Goal: Task Accomplishment & Management: Complete application form

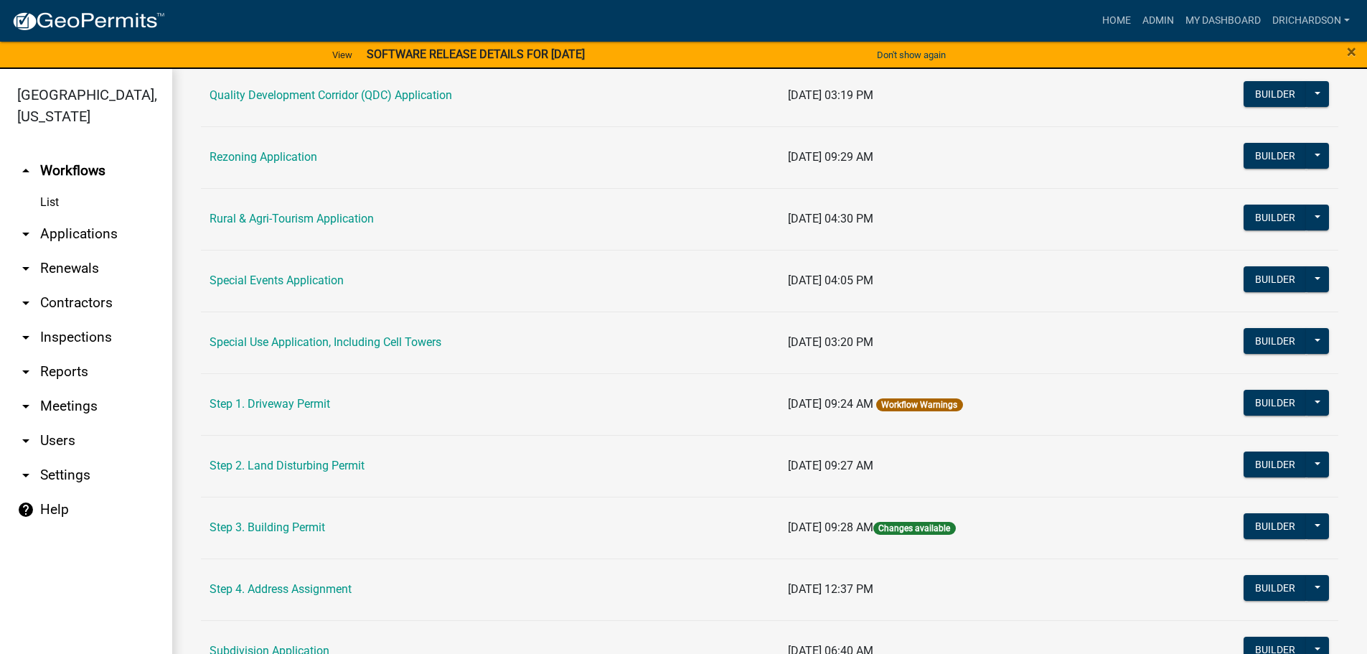
scroll to position [694, 0]
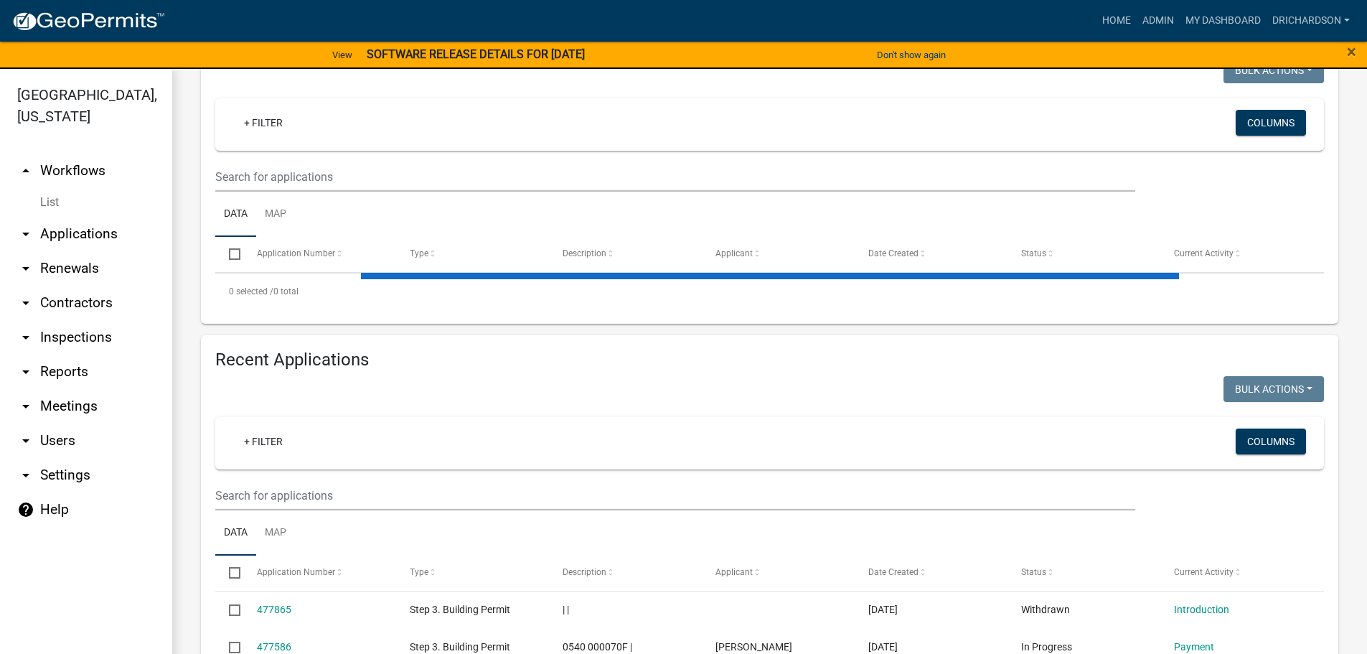
select select "1: 25"
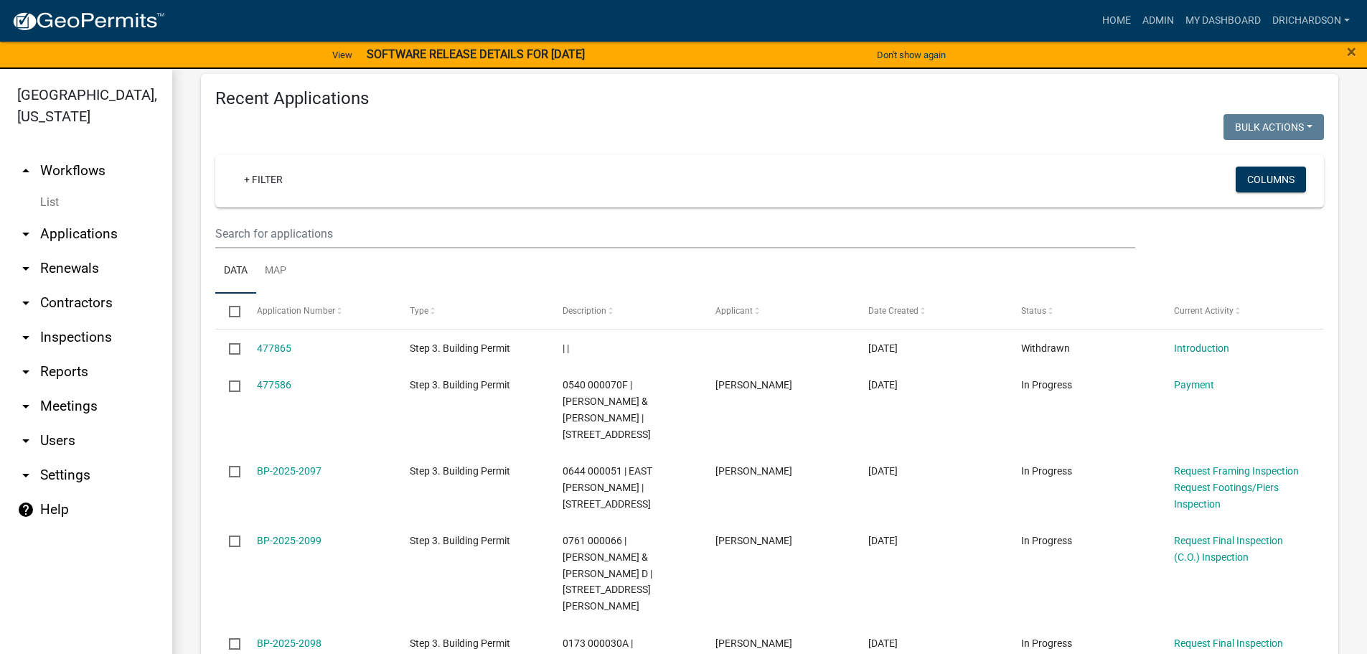
scroll to position [2983, 0]
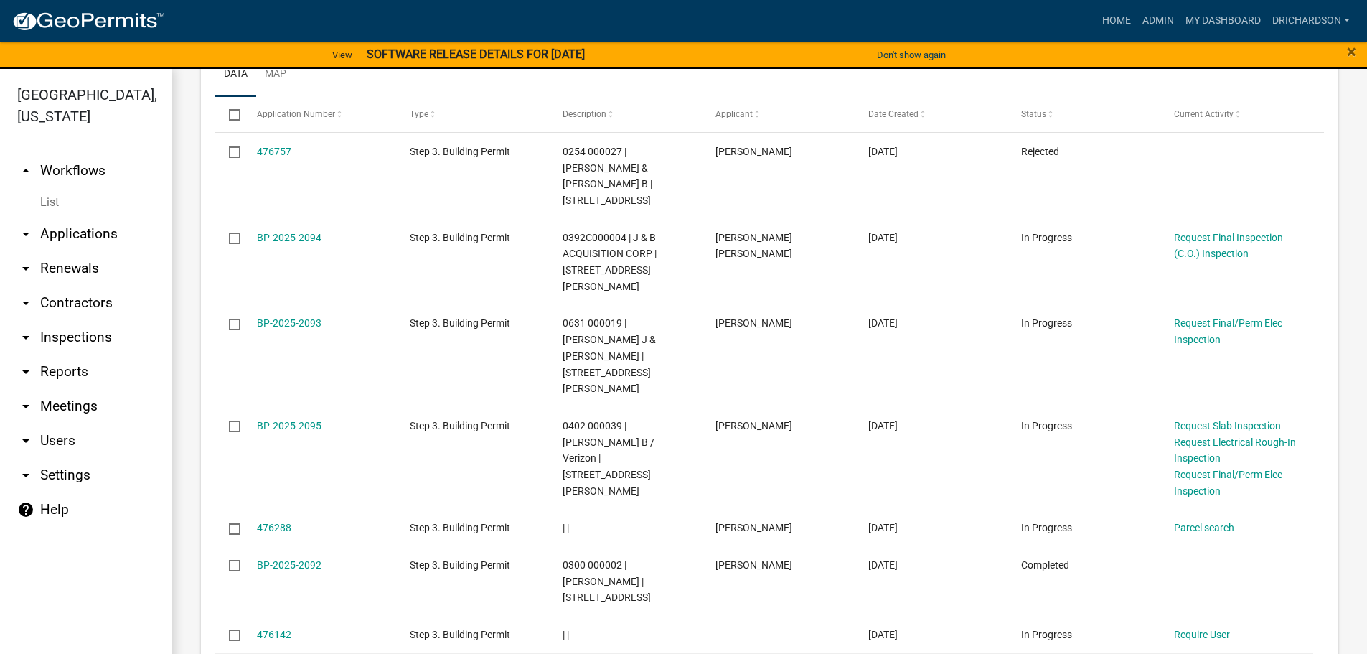
scroll to position [3097, 0]
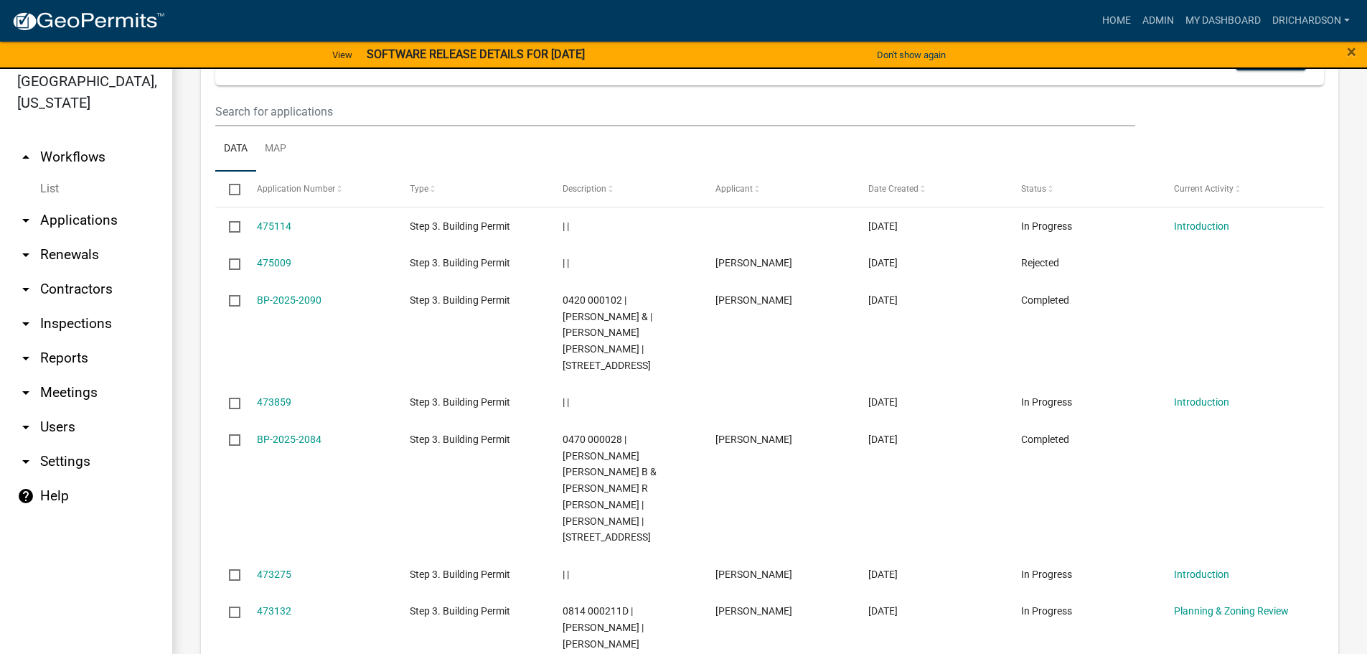
scroll to position [17, 0]
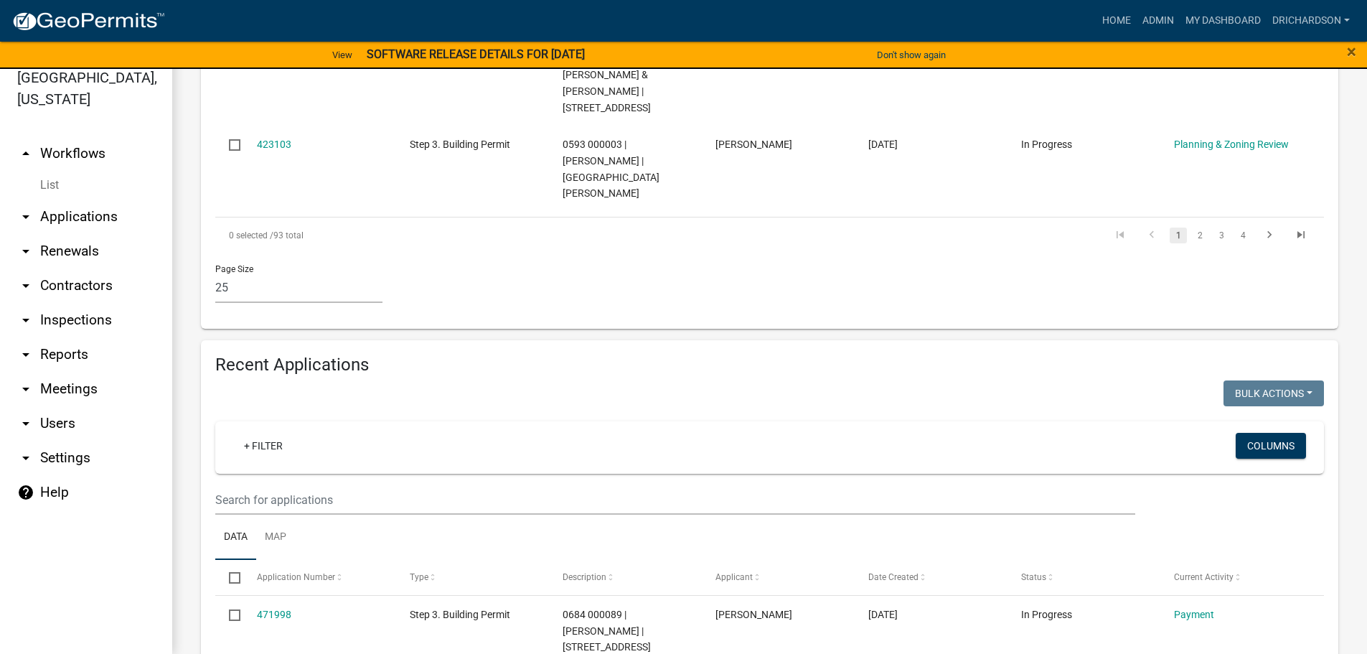
scroll to position [2967, 0]
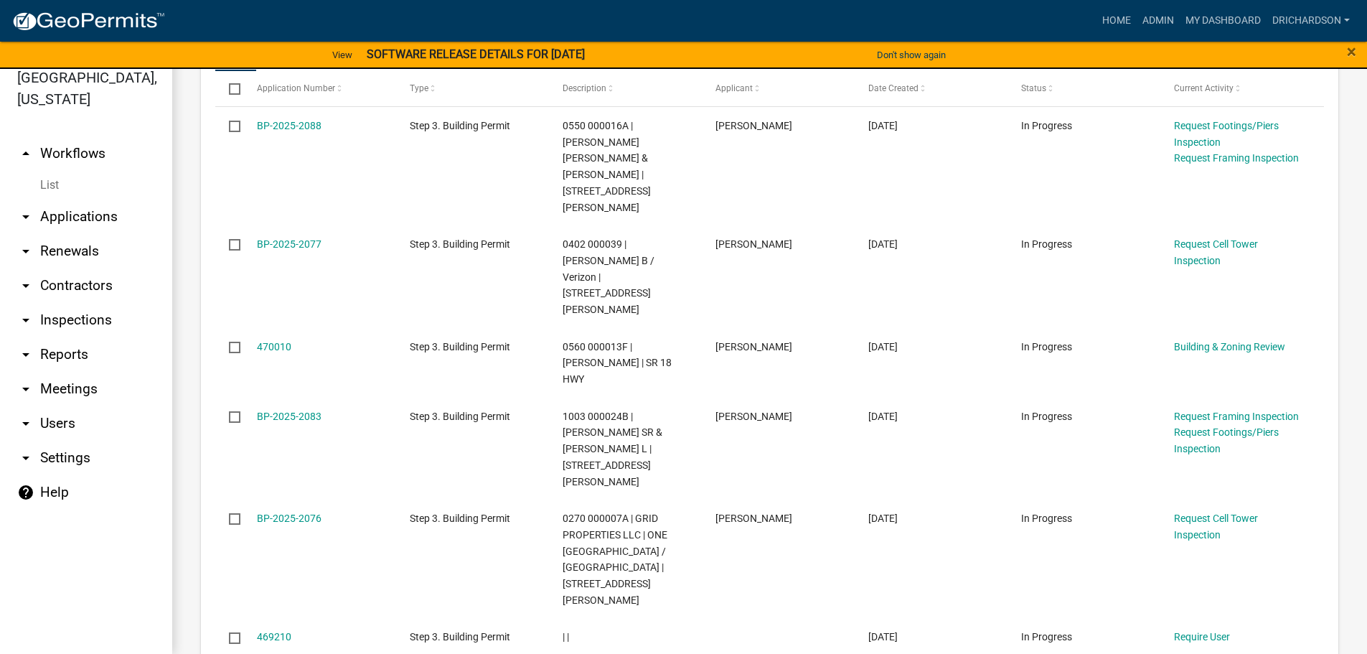
scroll to position [3097, 0]
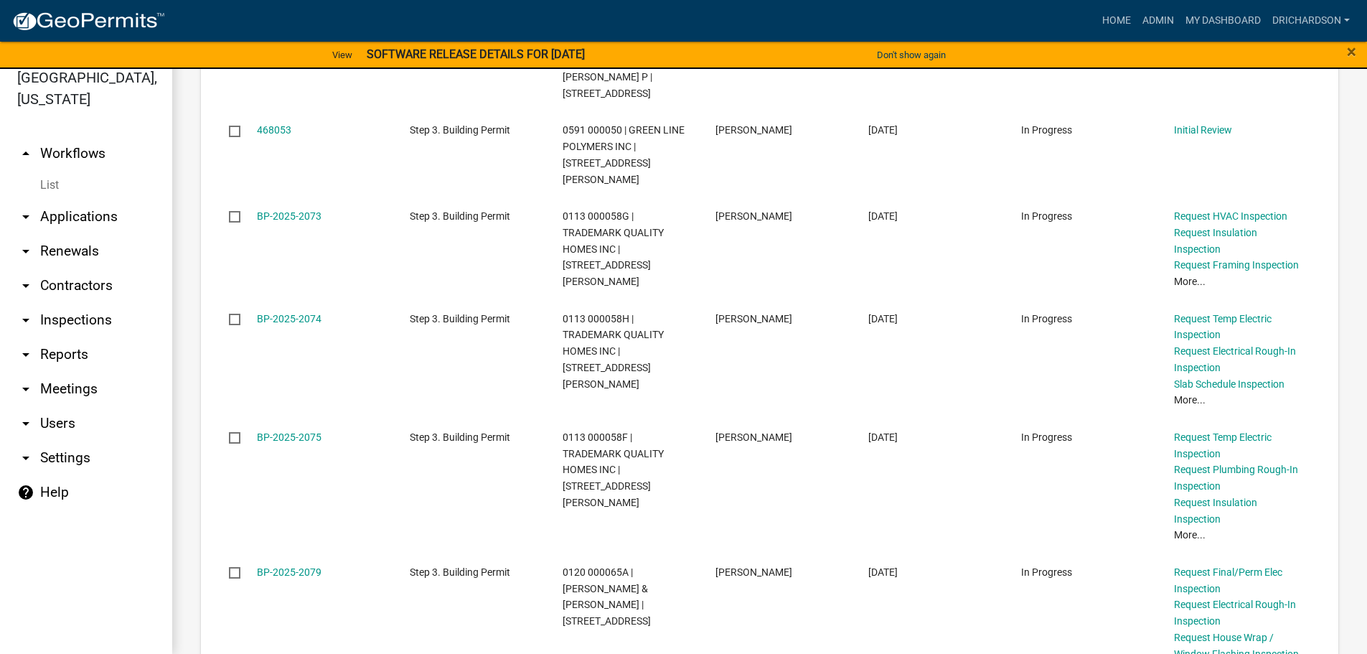
scroll to position [3277, 0]
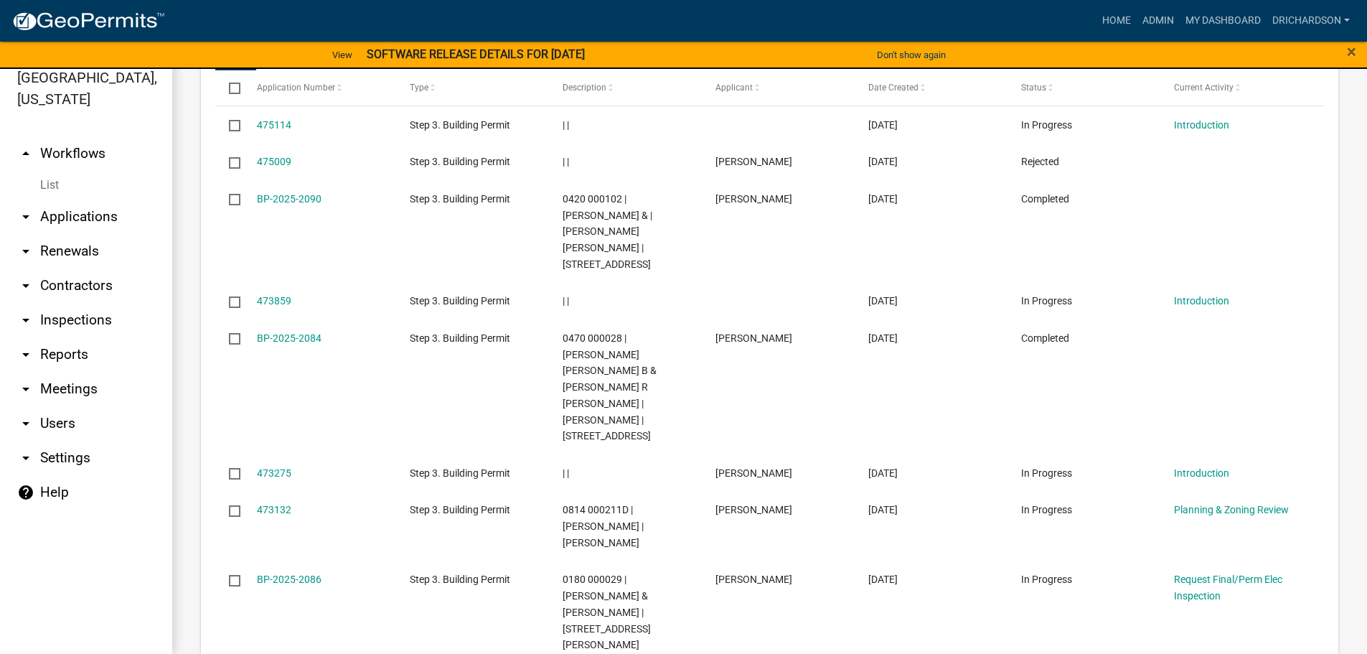
scroll to position [3000, 0]
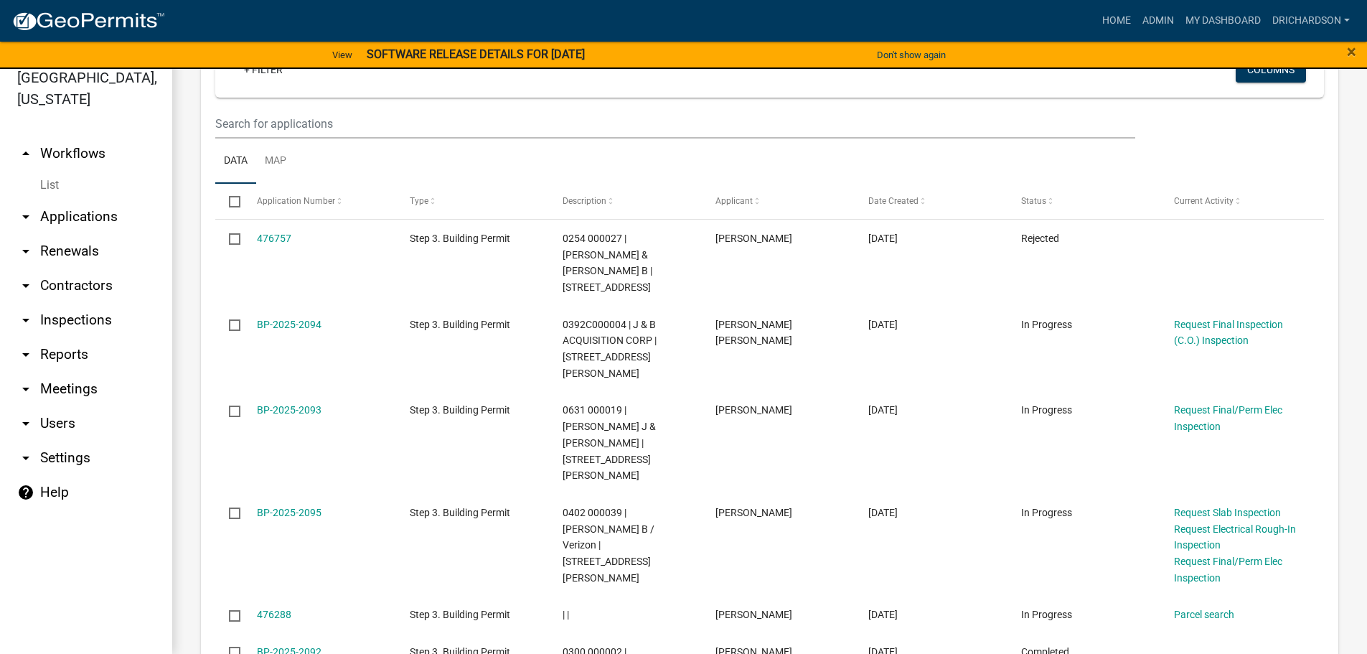
scroll to position [3065, 0]
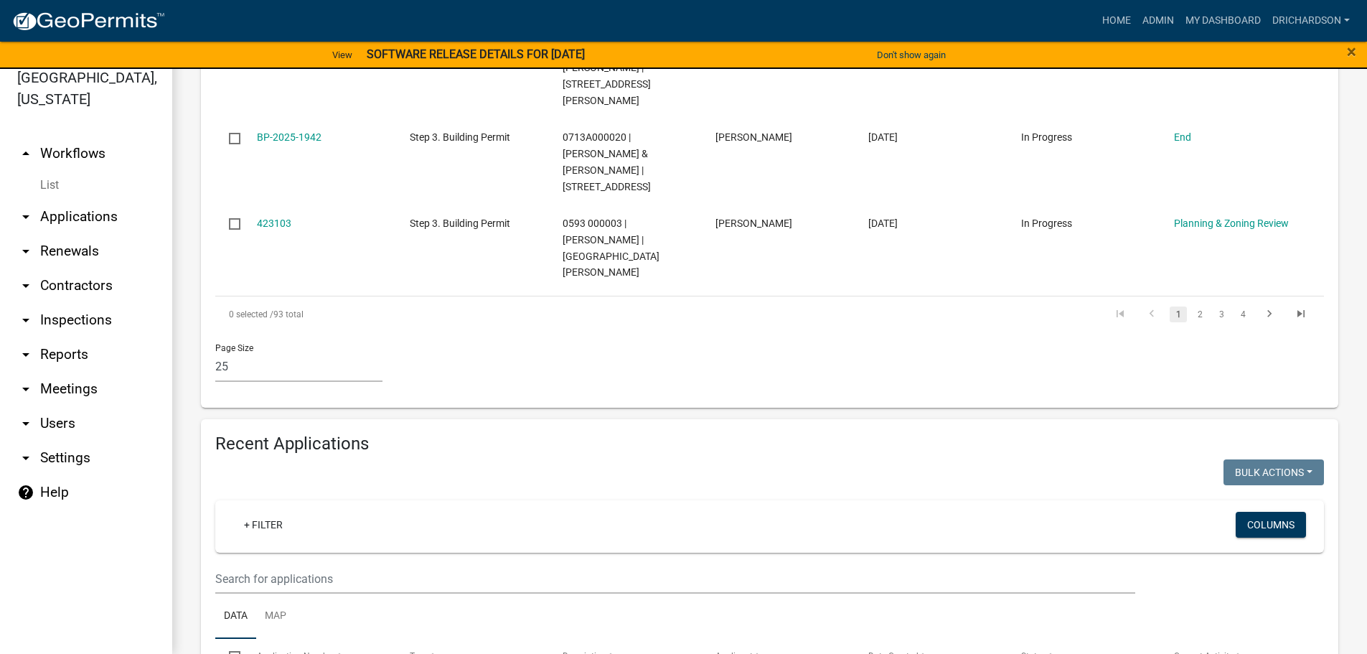
scroll to position [2481, 0]
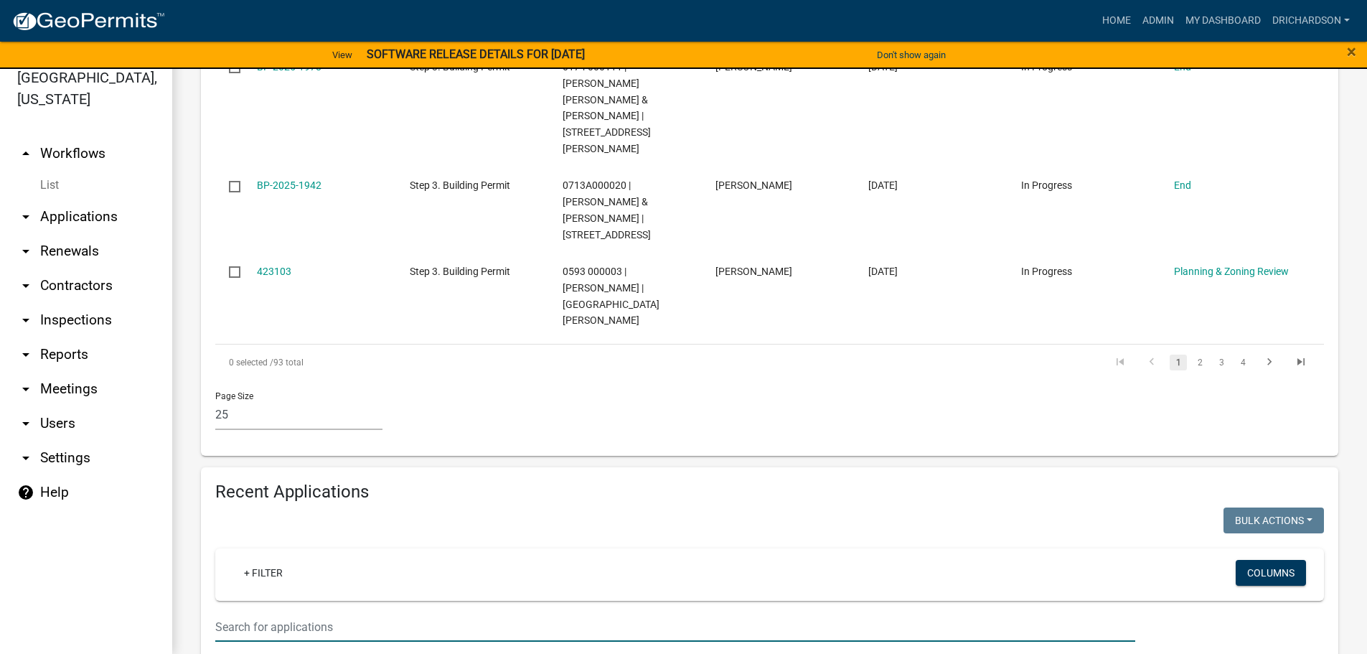
click at [323, 612] on input "text" at bounding box center [675, 626] width 920 height 29
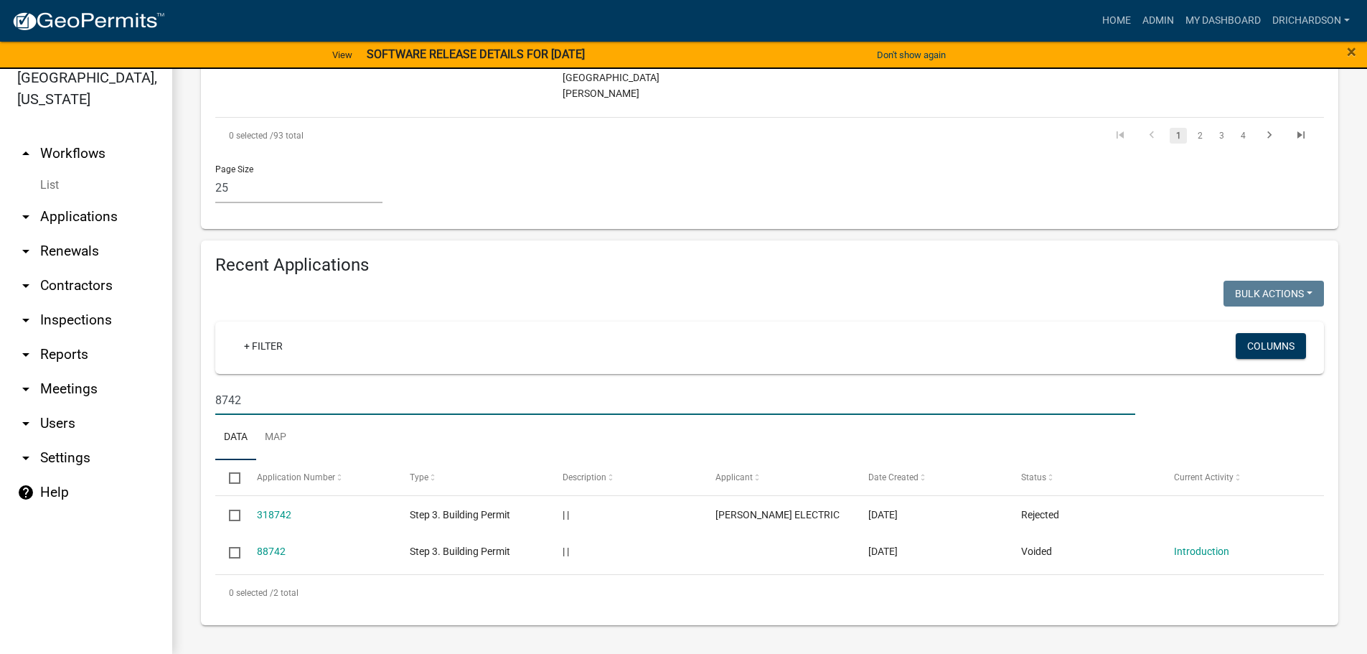
scroll to position [2414, 0]
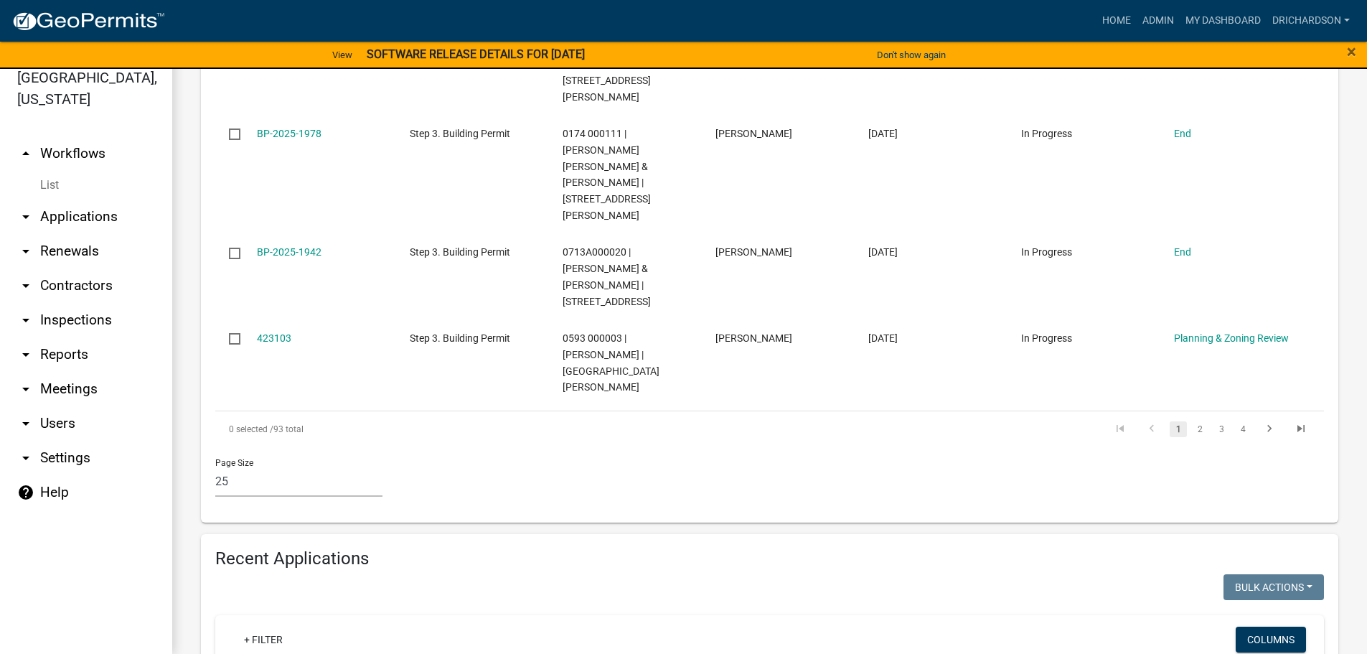
type input "8"
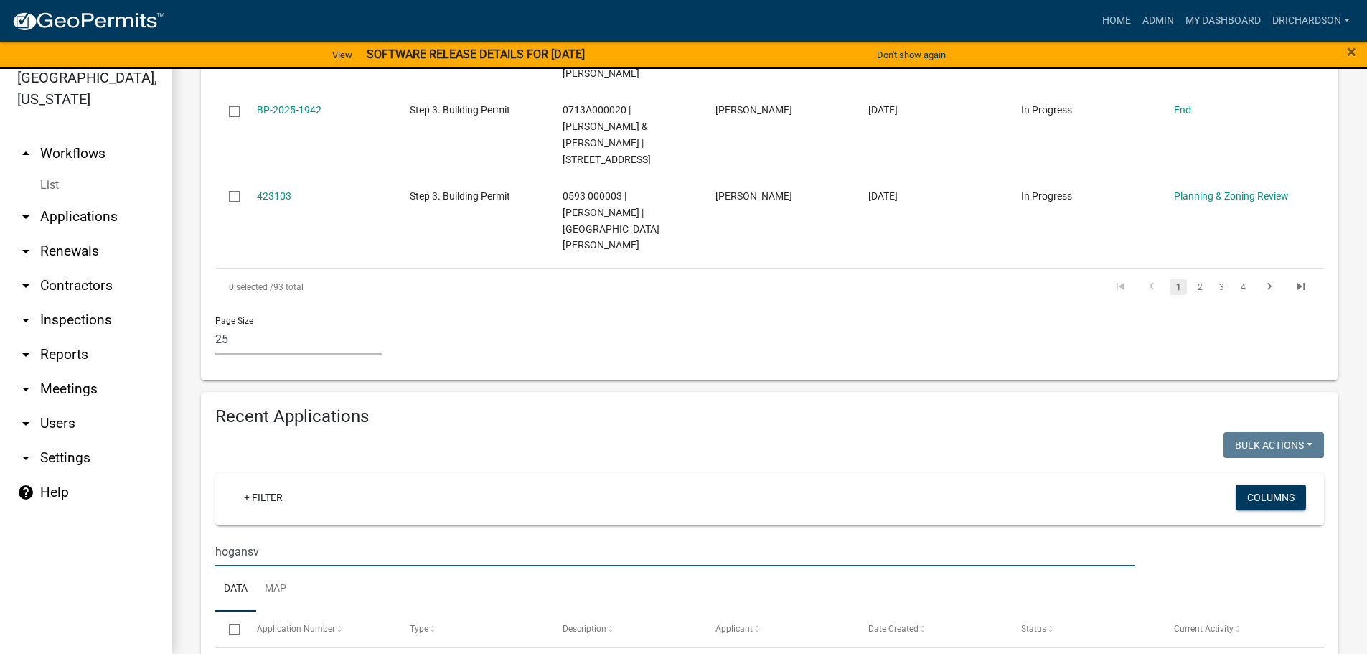
scroll to position [2558, 0]
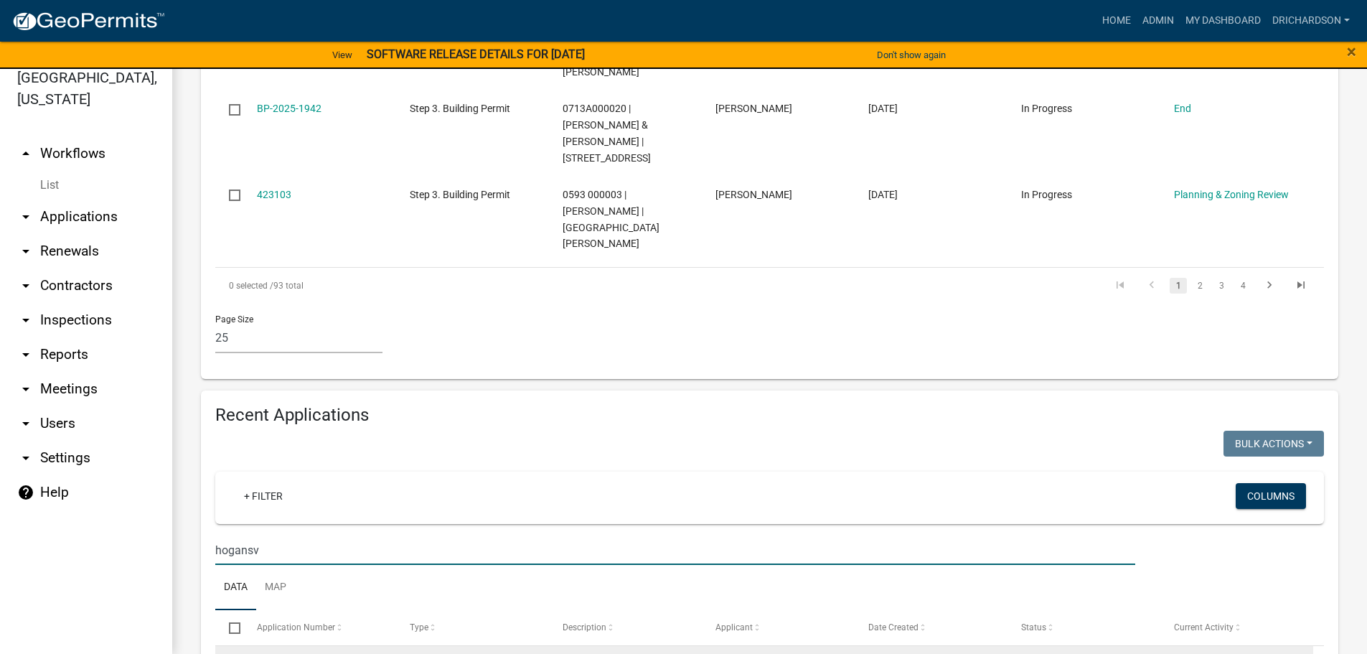
type input "hogansv"
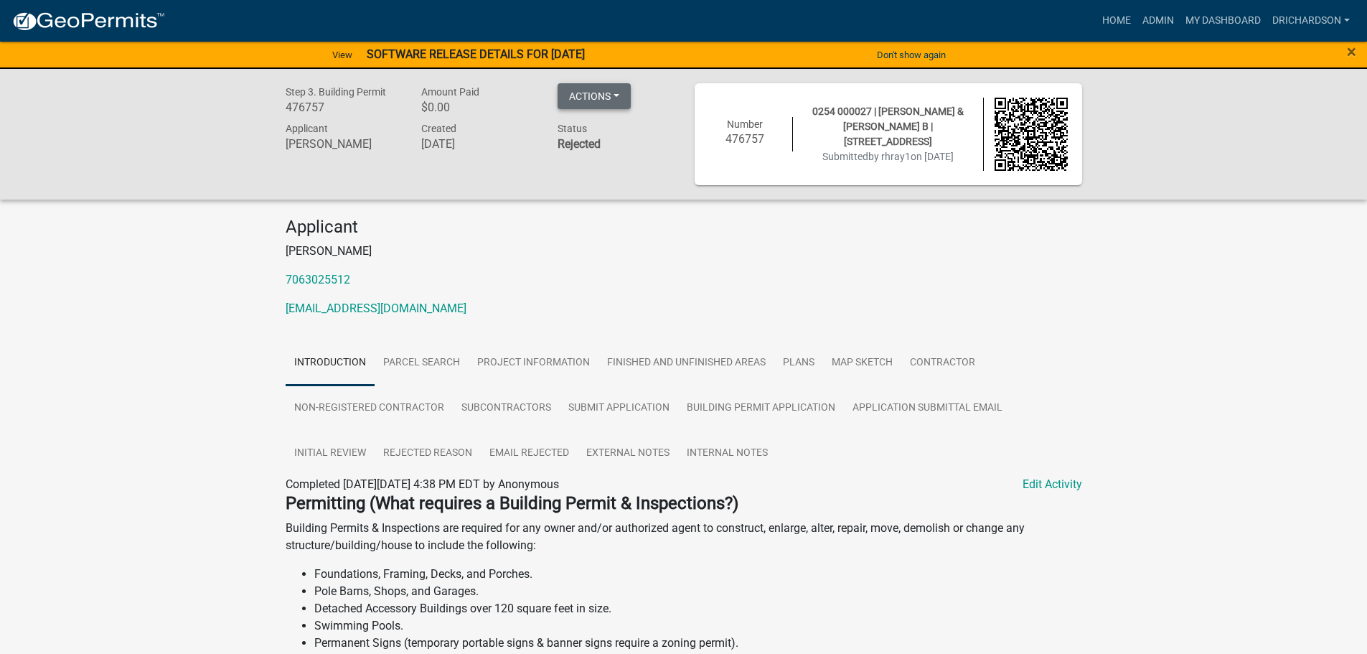
click at [620, 90] on button "Actions" at bounding box center [594, 96] width 73 height 26
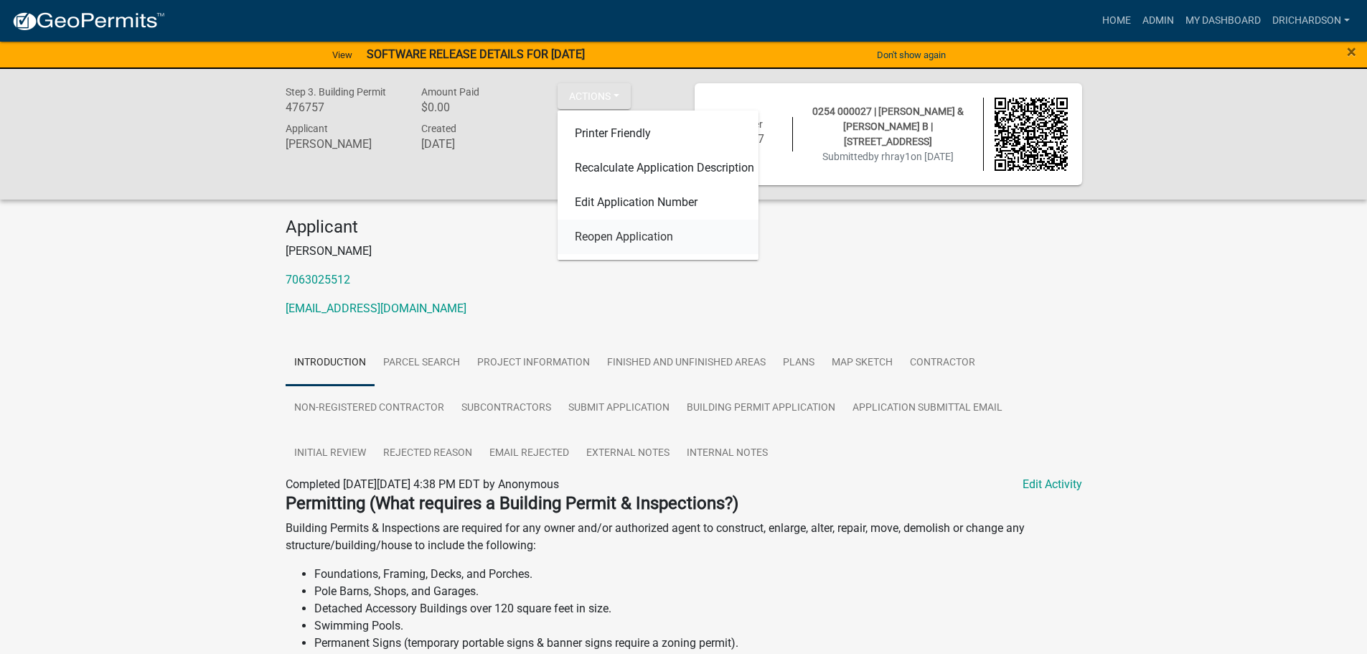
click at [638, 235] on link "Reopen Application" at bounding box center [658, 237] width 201 height 34
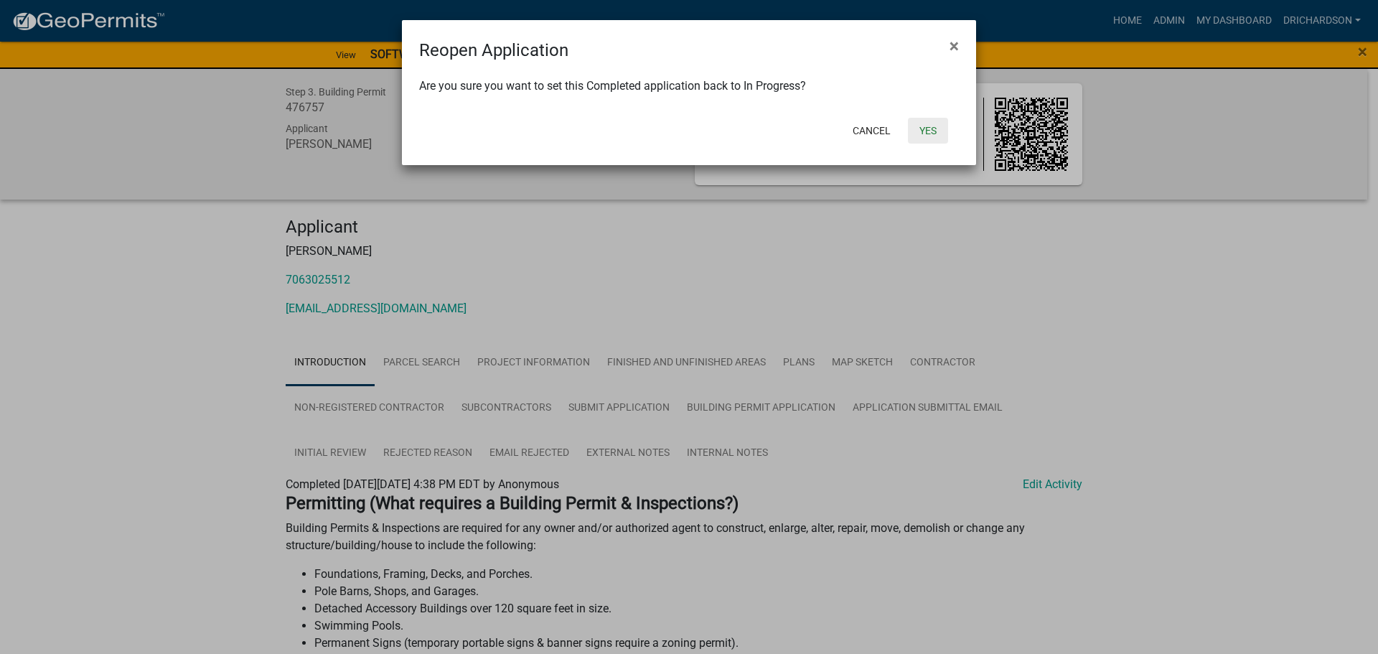
click at [928, 131] on button "Yes" at bounding box center [928, 131] width 40 height 26
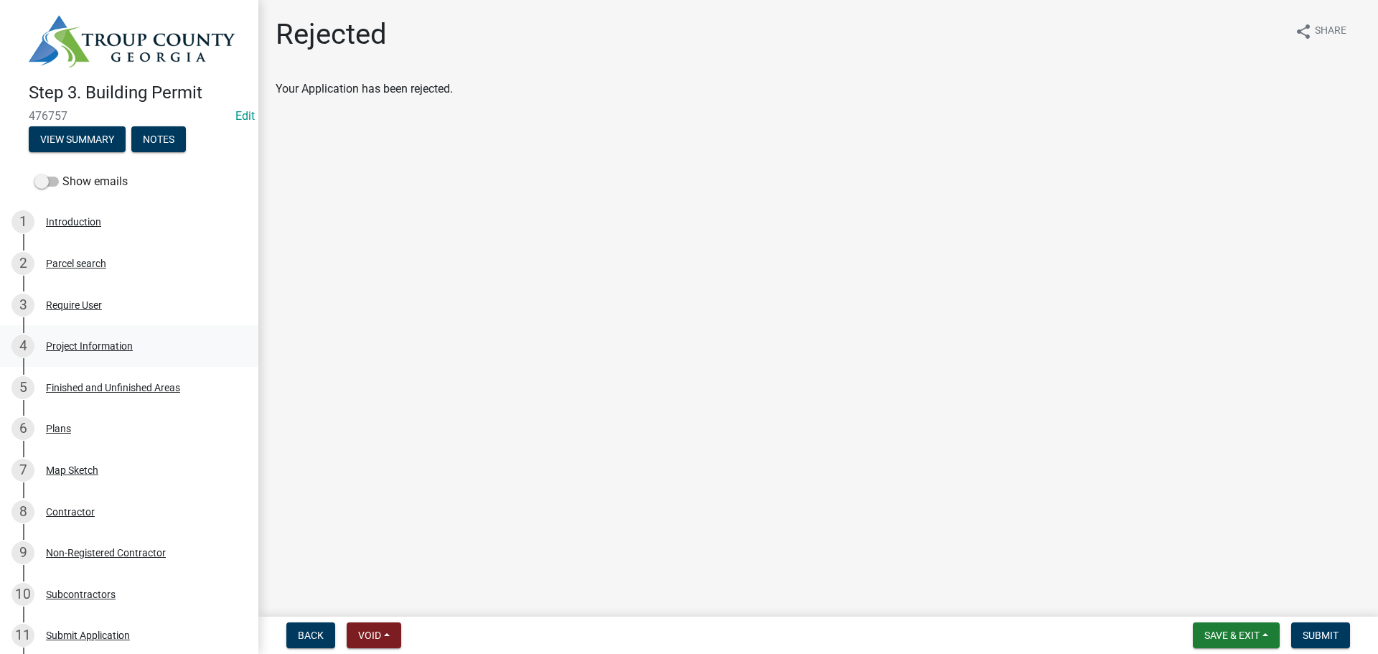
click at [110, 342] on div "Project Information" at bounding box center [89, 346] width 87 height 10
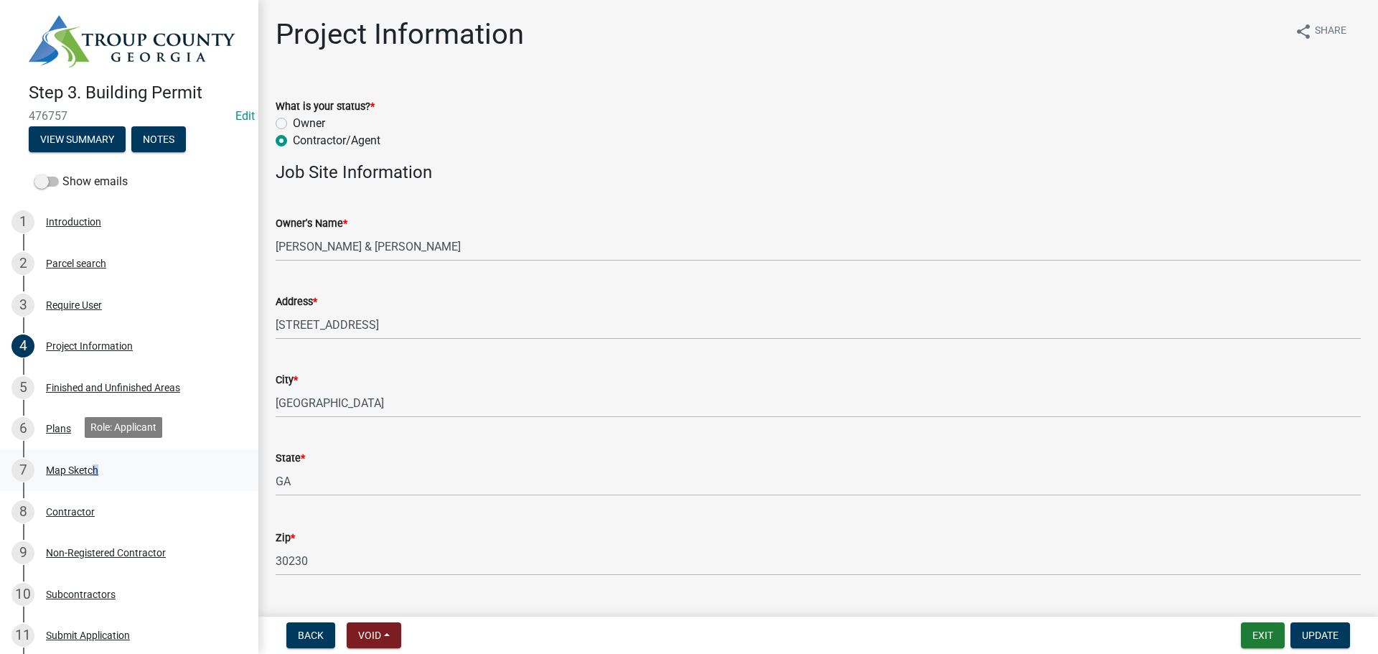
click at [91, 460] on div "7 Map Sketch" at bounding box center [123, 470] width 224 height 23
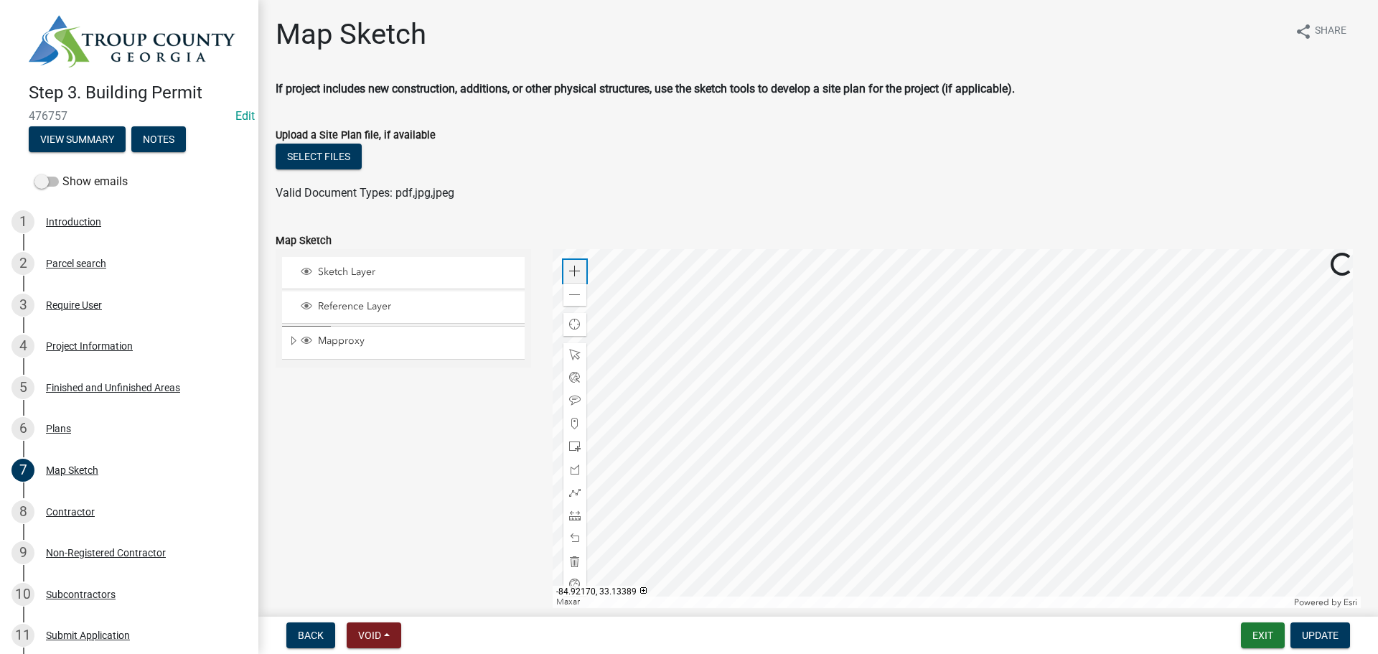
click at [570, 272] on span at bounding box center [574, 271] width 11 height 11
click at [575, 299] on span at bounding box center [574, 294] width 11 height 11
click at [970, 478] on div at bounding box center [957, 428] width 809 height 359
click at [578, 271] on div "Zoom in" at bounding box center [574, 271] width 23 height 23
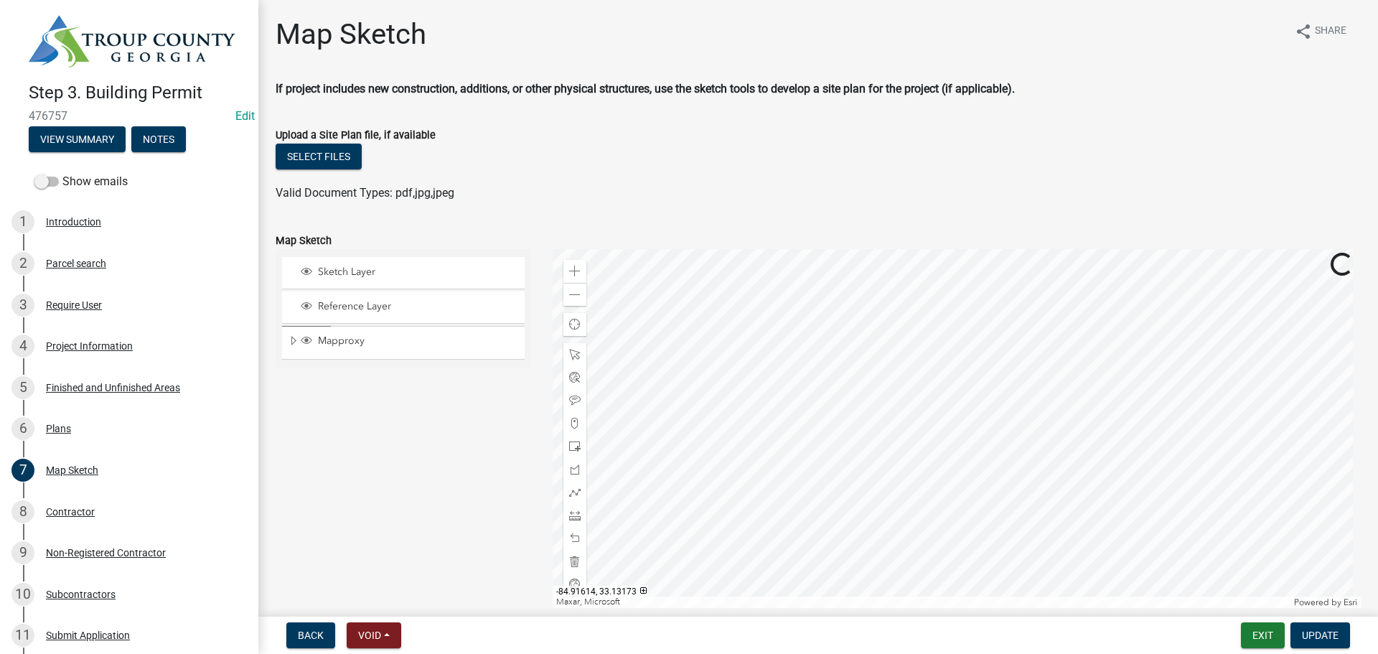
click at [1004, 416] on div at bounding box center [957, 428] width 809 height 359
click at [976, 453] on div at bounding box center [957, 428] width 809 height 359
click at [943, 440] on div at bounding box center [957, 428] width 809 height 359
click at [571, 291] on span at bounding box center [574, 294] width 11 height 11
click at [576, 423] on span at bounding box center [574, 423] width 11 height 11
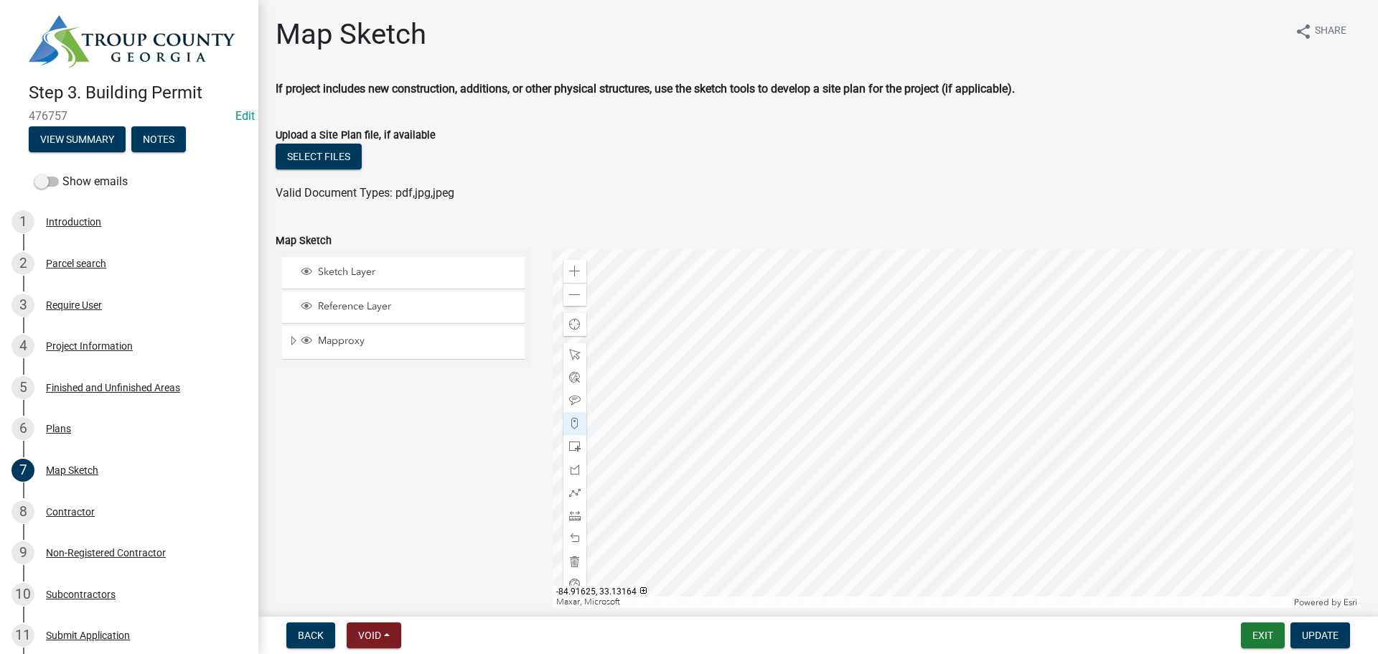
click at [976, 428] on div at bounding box center [957, 428] width 809 height 359
click at [1336, 637] on span "Update" at bounding box center [1320, 635] width 37 height 11
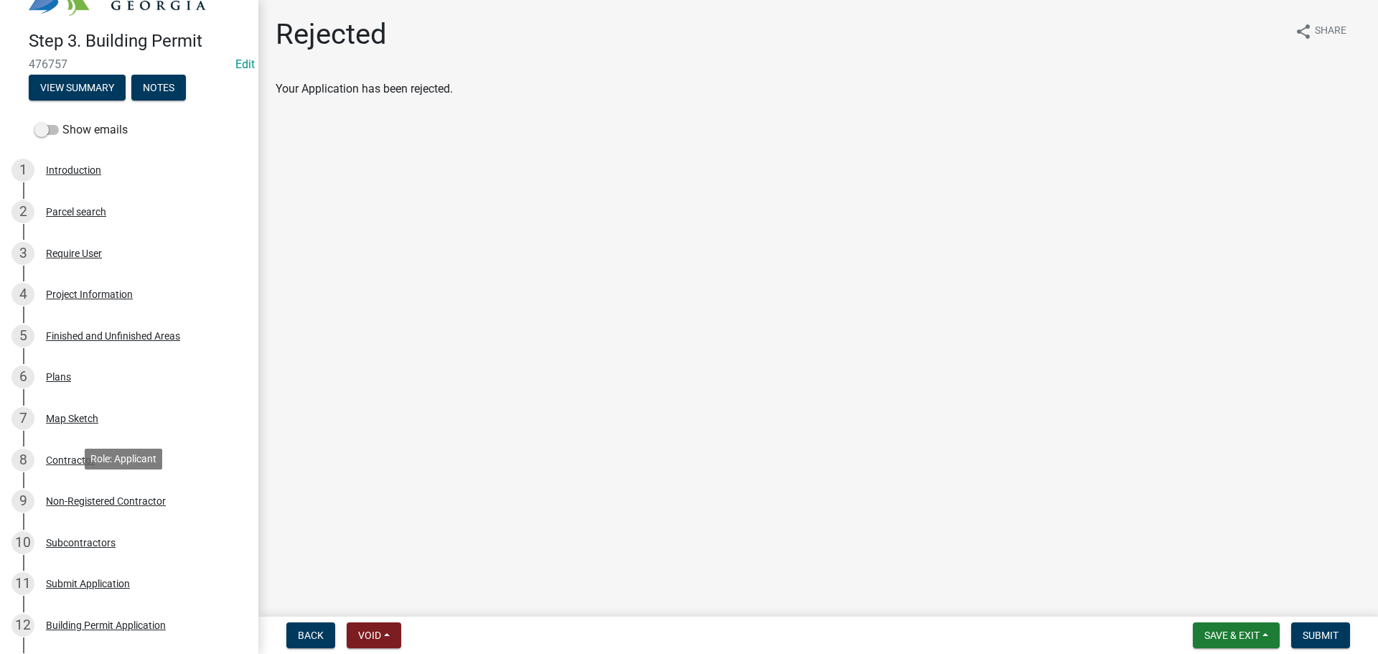
scroll to position [266, 0]
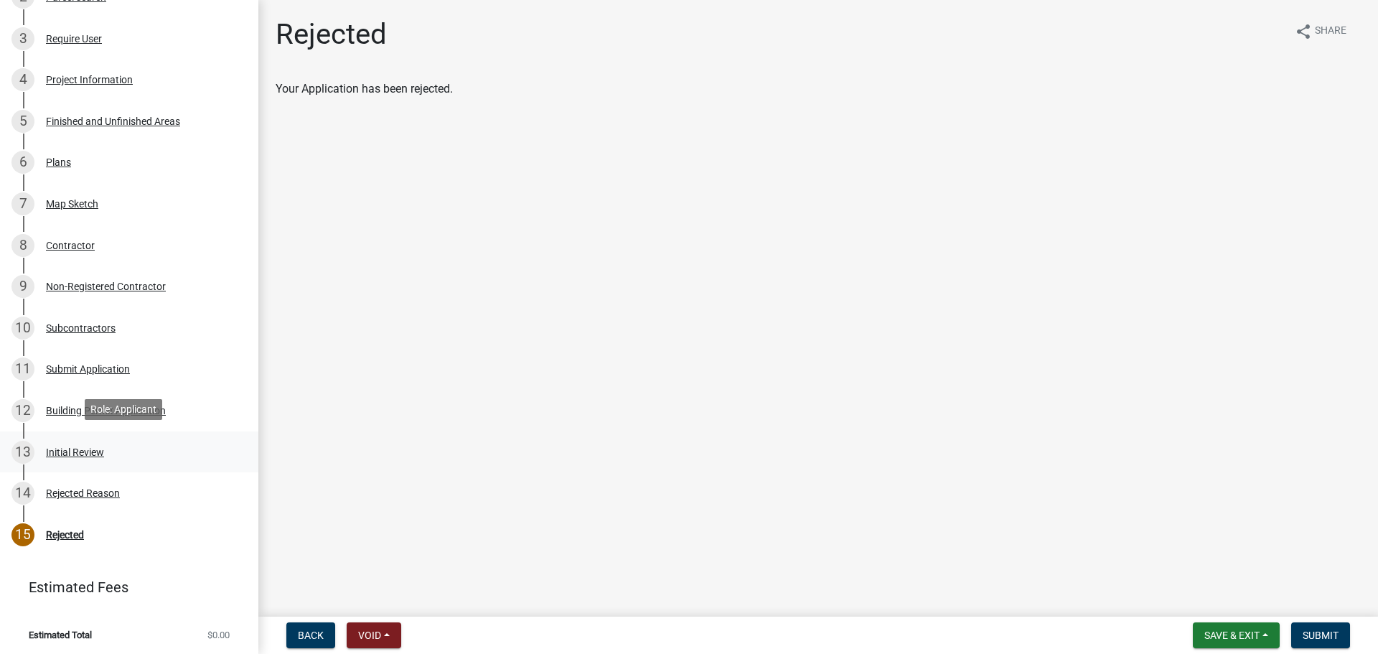
click at [83, 449] on div "Initial Review" at bounding box center [75, 452] width 58 height 10
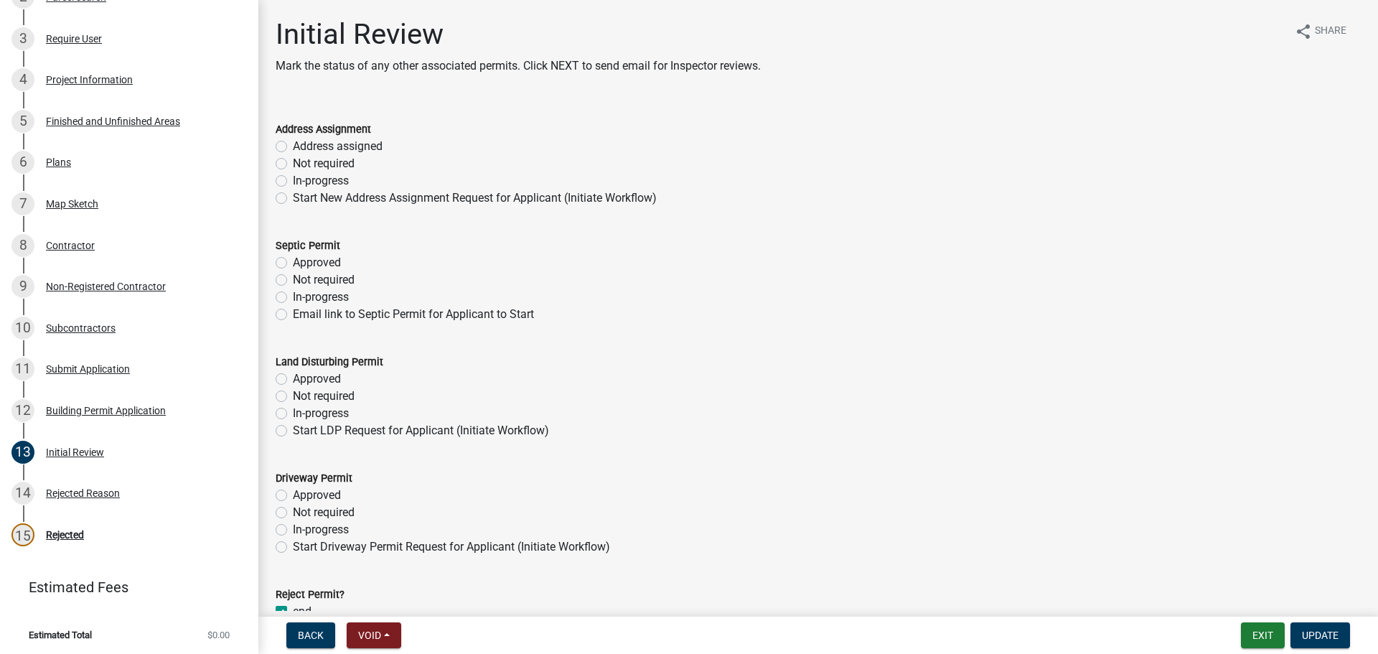
click at [293, 146] on label "Address assigned" at bounding box center [338, 146] width 90 height 17
click at [293, 146] on input "Address assigned" at bounding box center [297, 142] width 9 height 9
radio input "true"
click at [293, 278] on label "Not required" at bounding box center [324, 279] width 62 height 17
click at [293, 278] on input "Not required" at bounding box center [297, 275] width 9 height 9
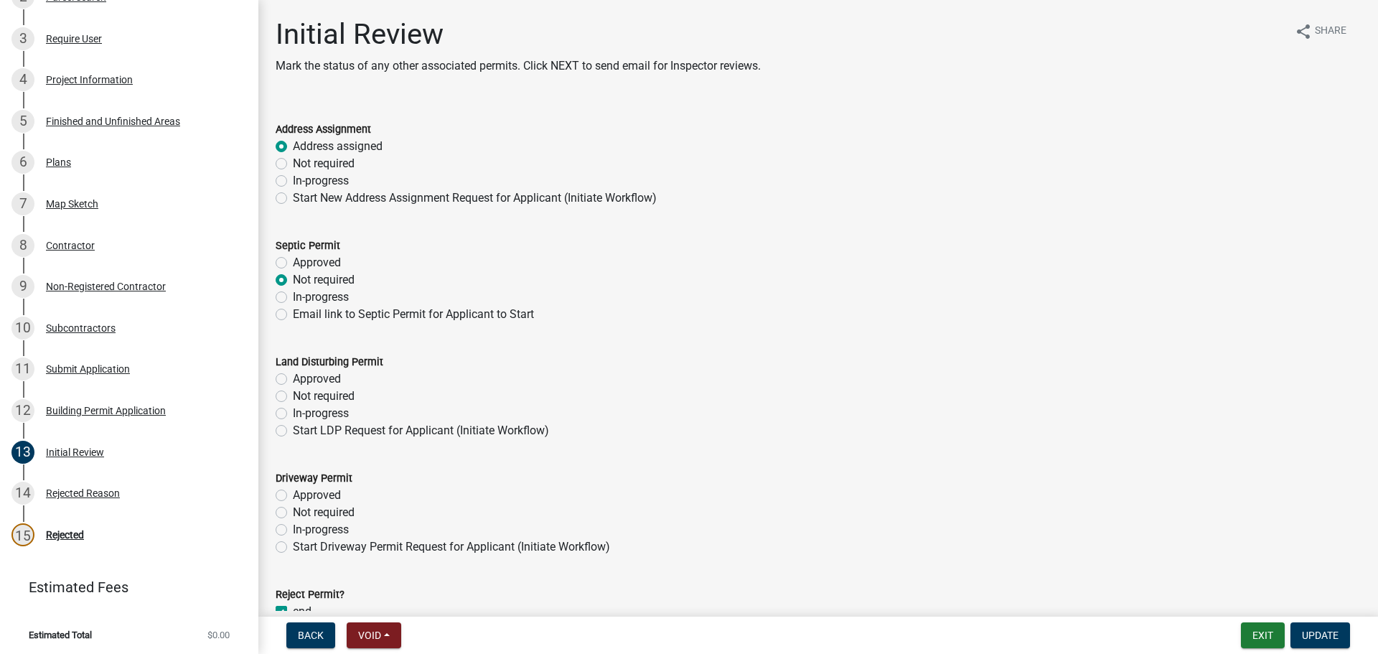
radio input "true"
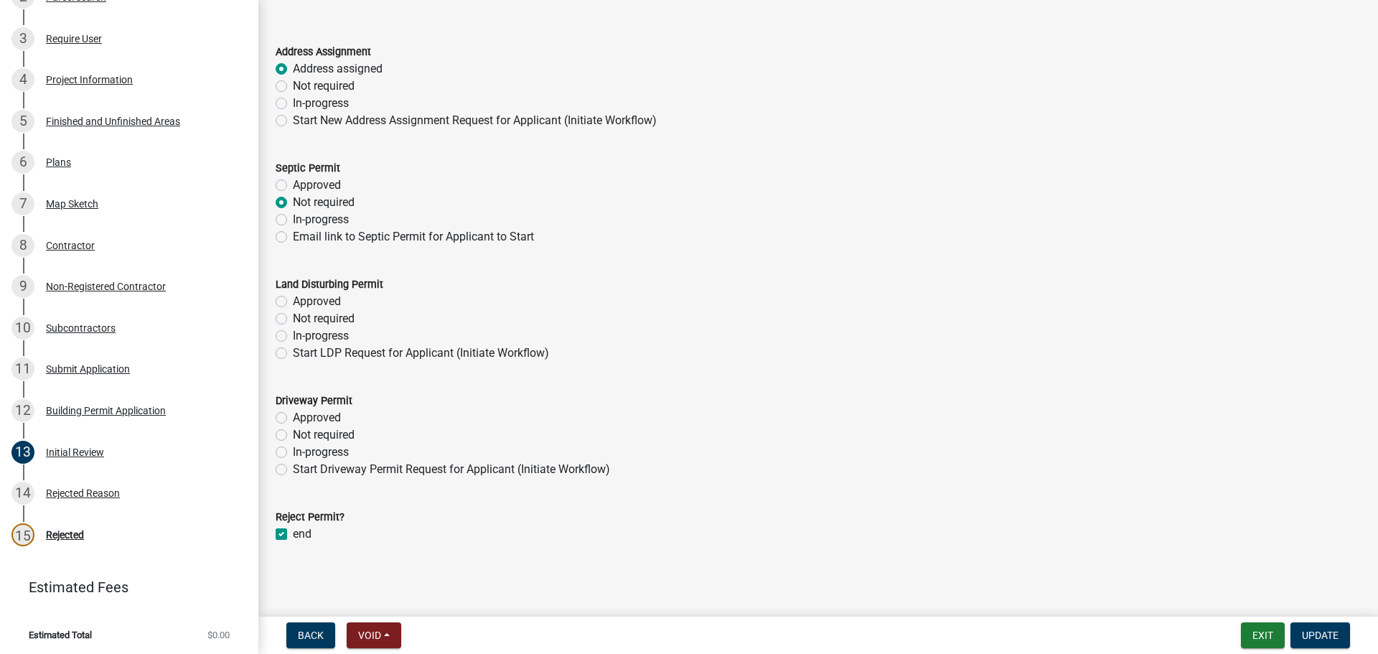
scroll to position [78, 0]
click at [293, 318] on label "Not required" at bounding box center [324, 317] width 62 height 17
click at [293, 318] on input "Not required" at bounding box center [297, 313] width 9 height 9
radio input "true"
click at [293, 429] on label "Not required" at bounding box center [324, 434] width 62 height 17
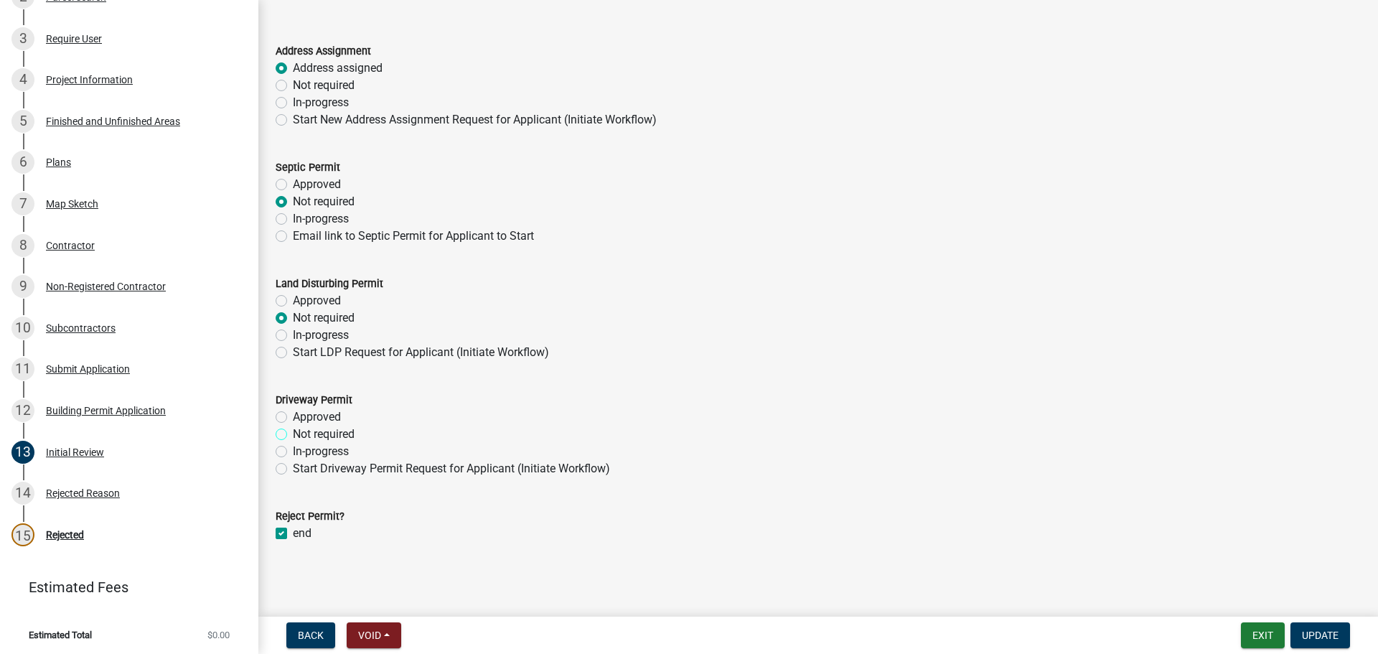
click at [293, 429] on input "Not required" at bounding box center [297, 430] width 9 height 9
radio input "true"
click at [293, 530] on label "end" at bounding box center [302, 533] width 19 height 17
click at [293, 530] on input "end" at bounding box center [297, 529] width 9 height 9
checkbox input "false"
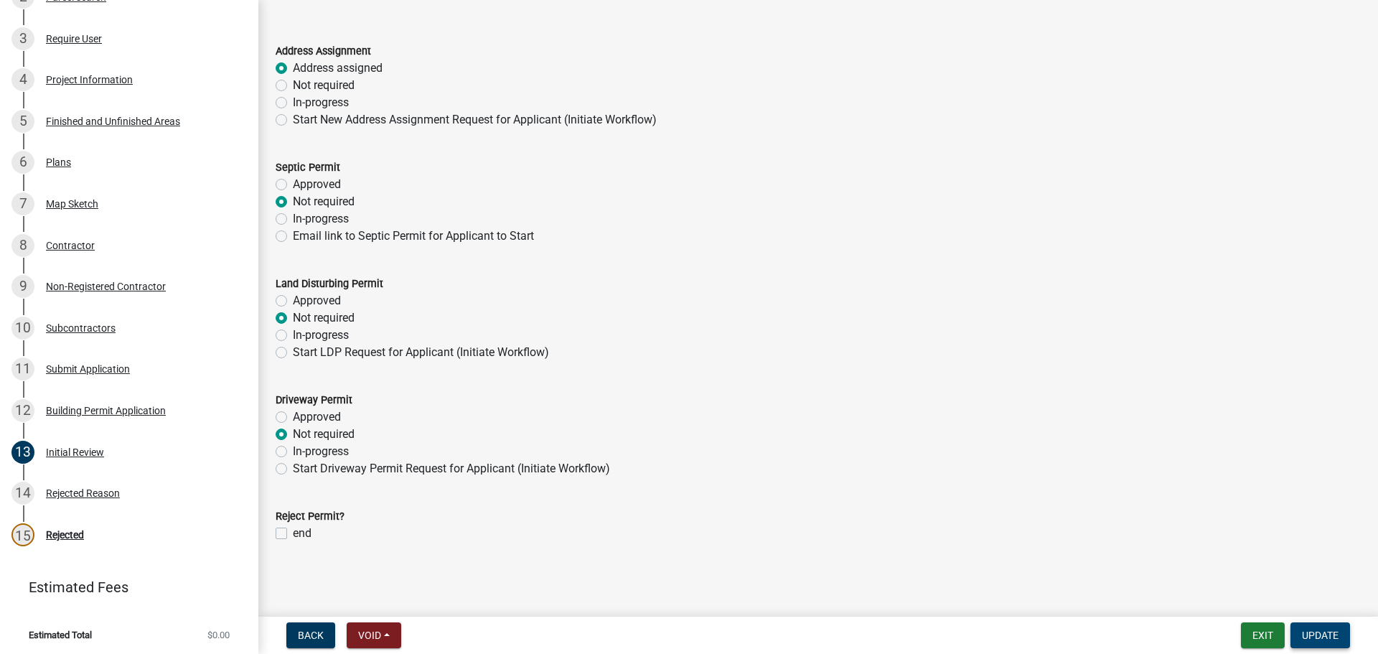
click at [1319, 630] on span "Update" at bounding box center [1320, 635] width 37 height 11
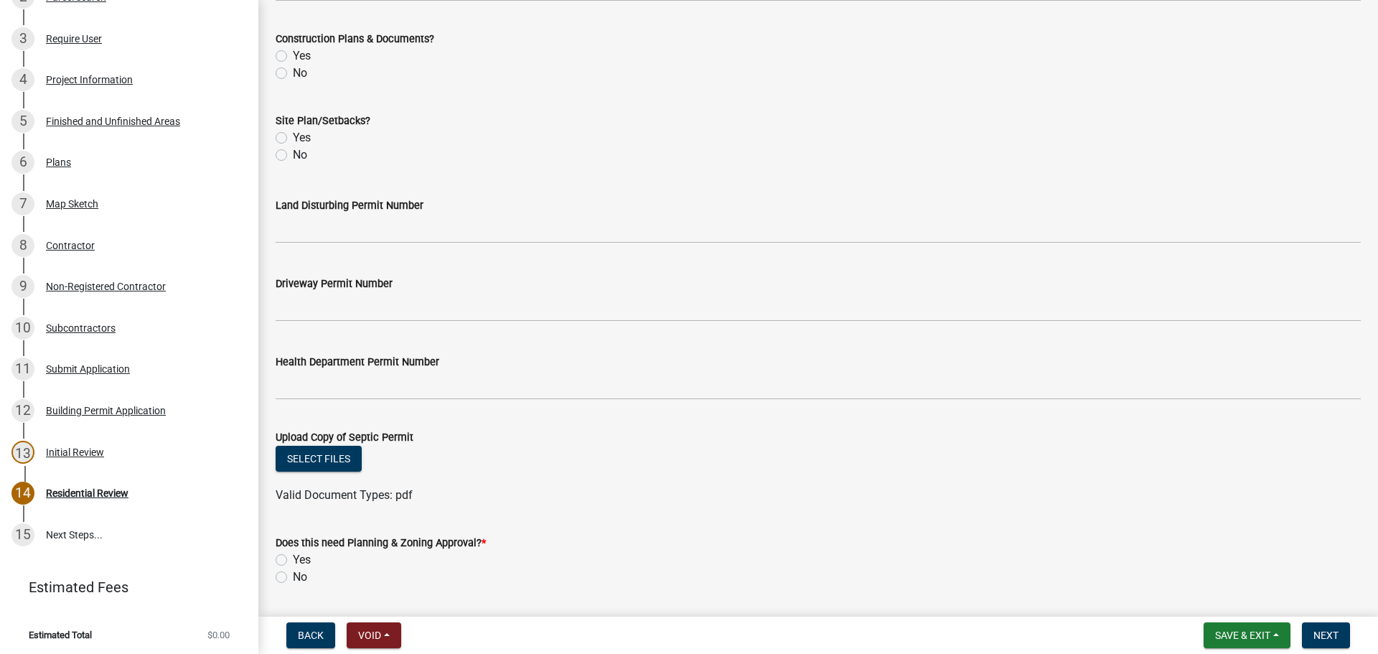
scroll to position [532, 0]
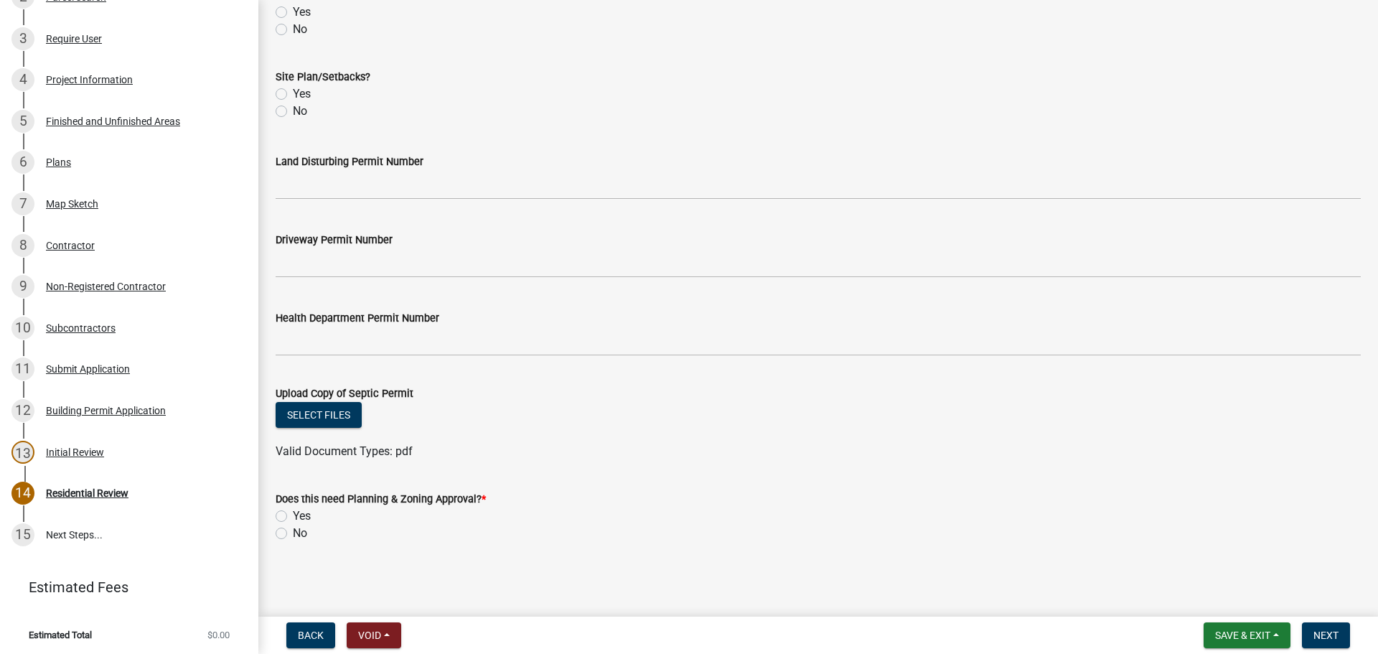
click at [293, 537] on label "No" at bounding box center [300, 533] width 14 height 17
click at [293, 534] on input "No" at bounding box center [297, 529] width 9 height 9
radio input "true"
drag, startPoint x: 1324, startPoint y: 626, endPoint x: 1323, endPoint y: 616, distance: 10.1
click at [1324, 625] on button "Next" at bounding box center [1326, 635] width 48 height 26
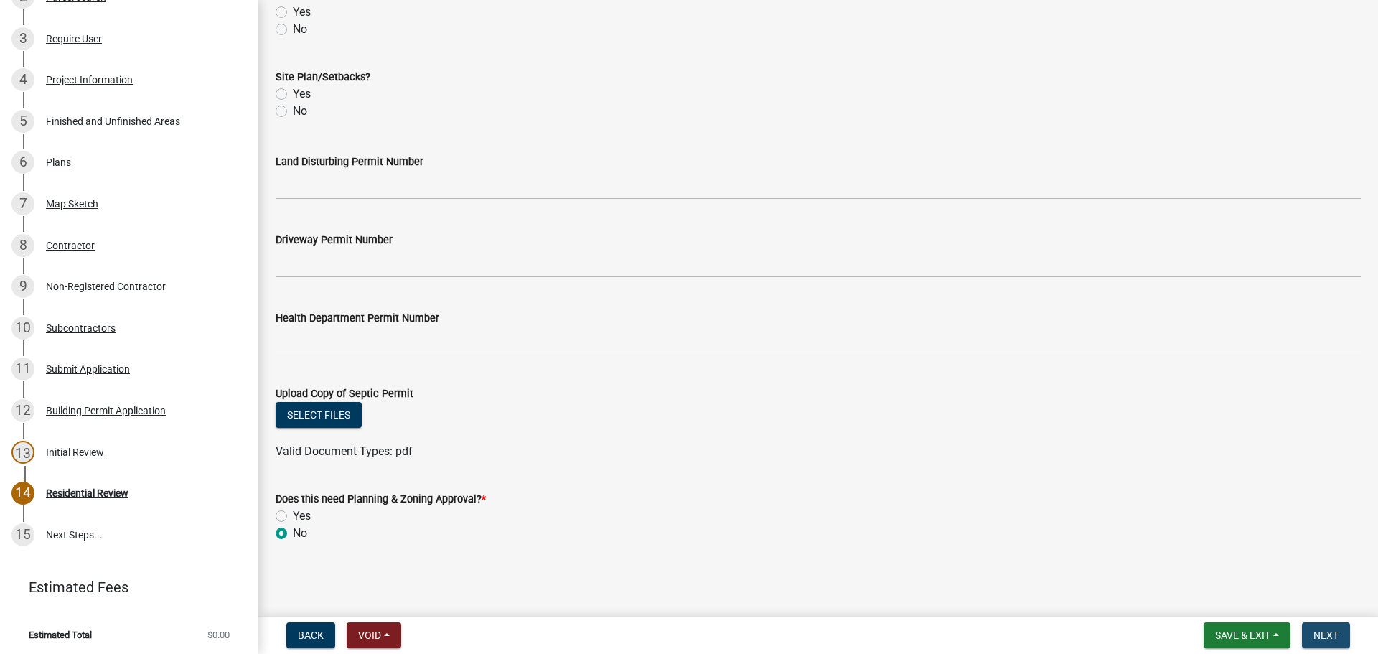
scroll to position [0, 0]
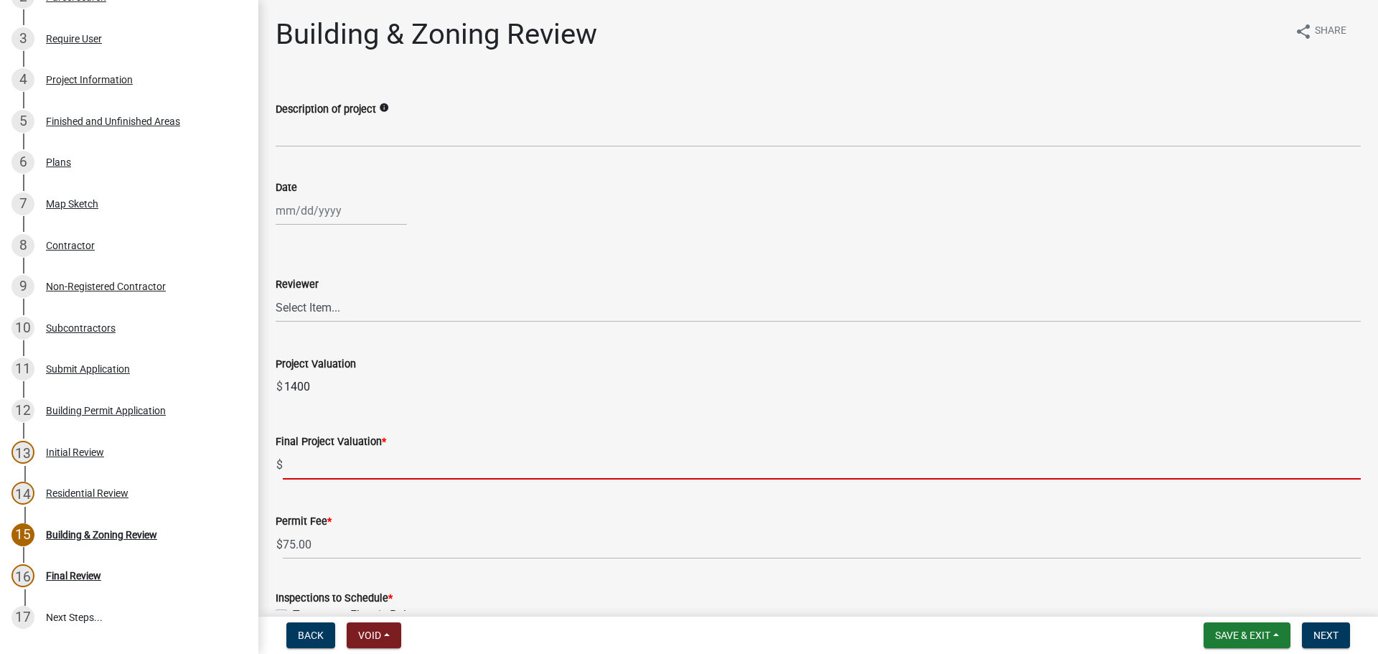
click at [340, 457] on input "text" at bounding box center [822, 464] width 1078 height 29
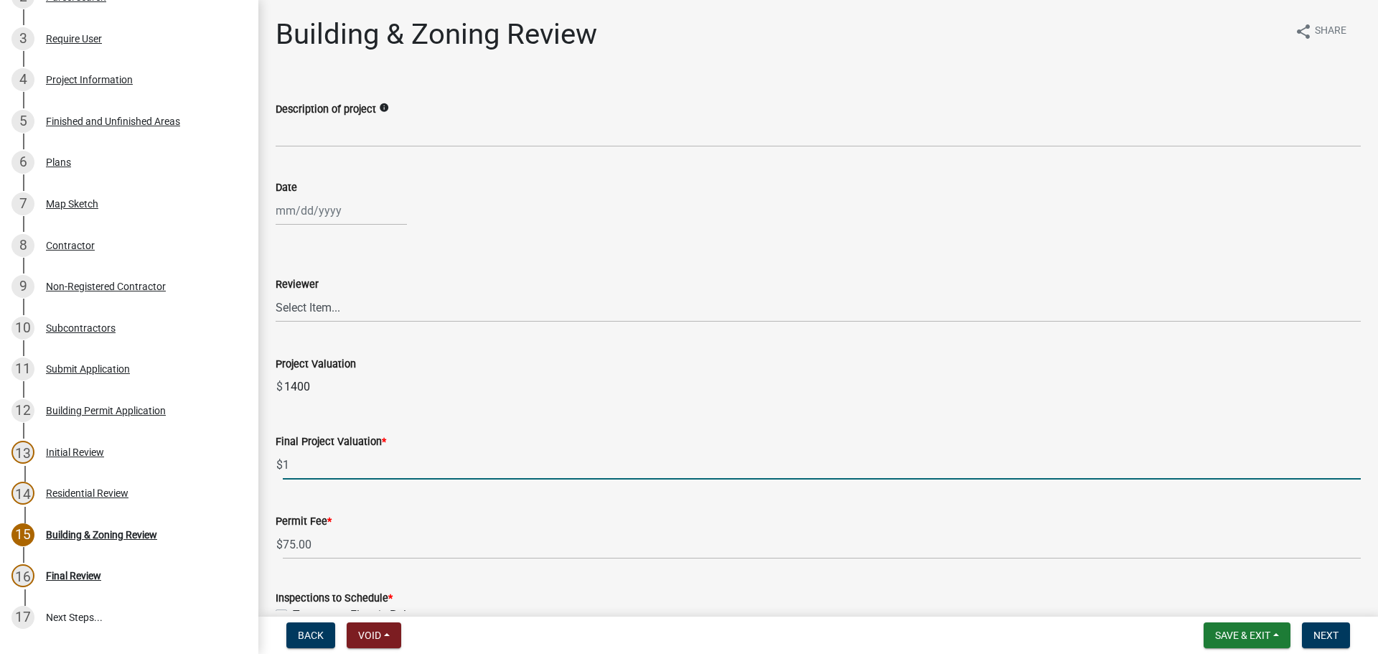
type input "1"
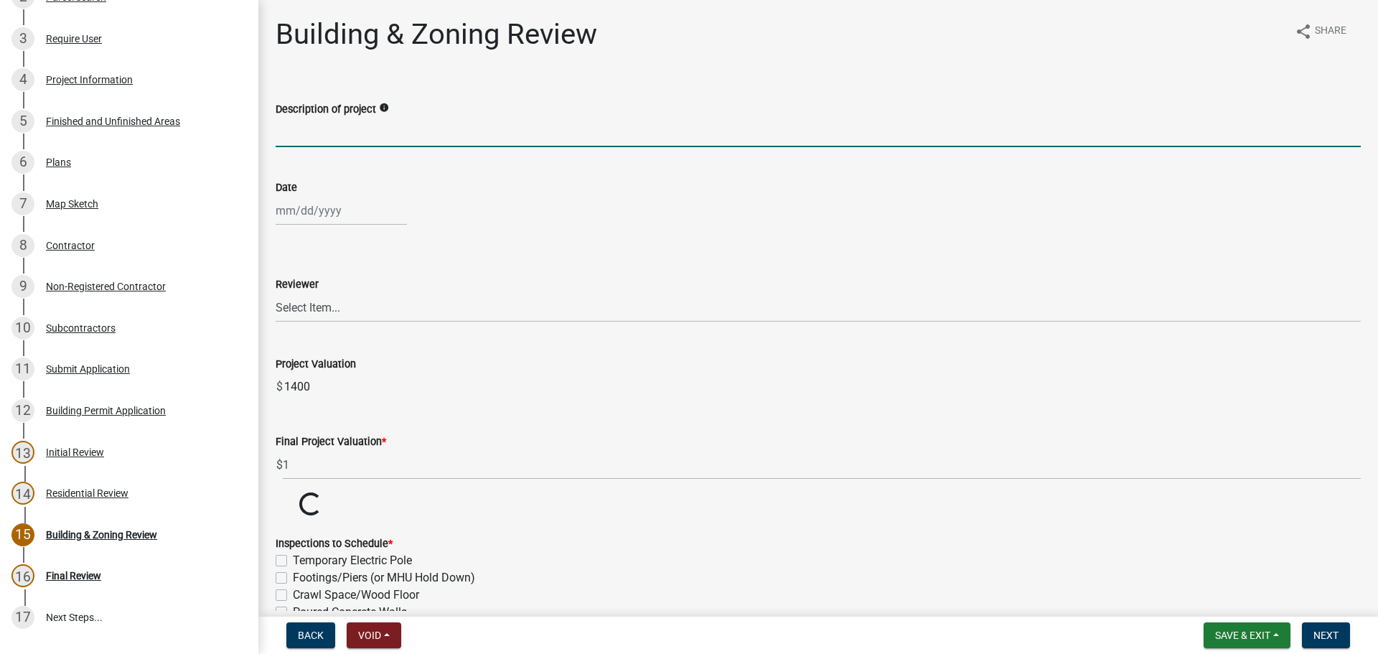
click at [353, 141] on input "Description of project" at bounding box center [818, 132] width 1085 height 29
type input "Electrical Permit"
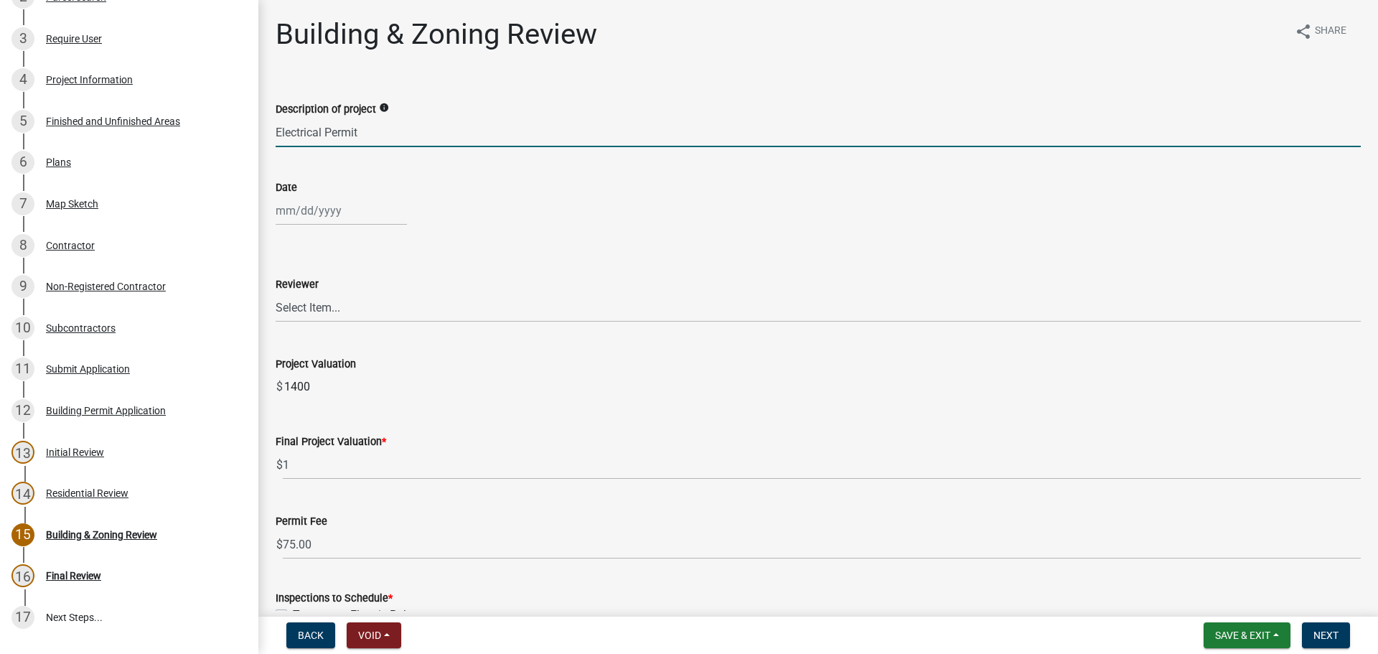
click at [307, 210] on div at bounding box center [341, 210] width 131 height 29
select select "9"
select select "2025"
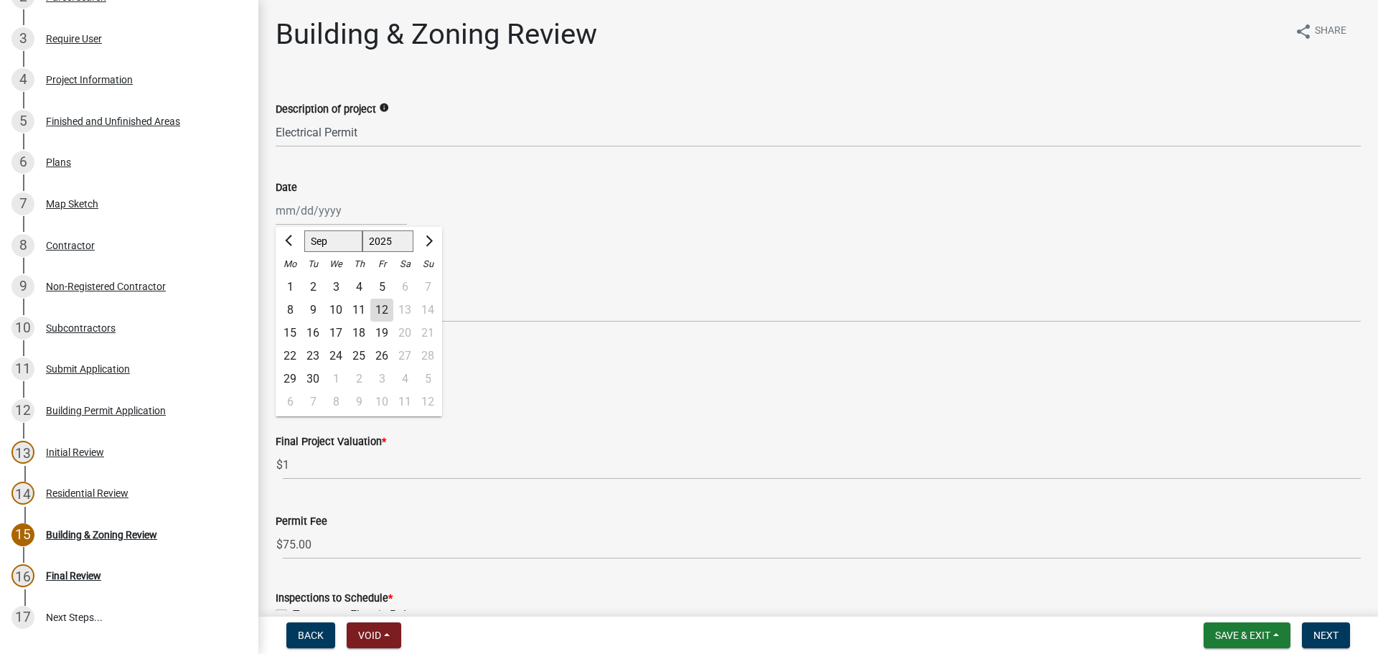
click at [381, 309] on div "12" at bounding box center [381, 310] width 23 height 23
type input "[DATE]"
click at [301, 304] on select "Select Item... Douglas Richardson James Lorimer Thrailkill Jr Keanua Patterson …" at bounding box center [818, 307] width 1085 height 29
click at [276, 293] on select "Select Item... Douglas Richardson James Lorimer Thrailkill Jr Keanua Patterson …" at bounding box center [818, 307] width 1085 height 29
select select "d688b2a4-394c-4e7e-bf27-4f07b97f5404"
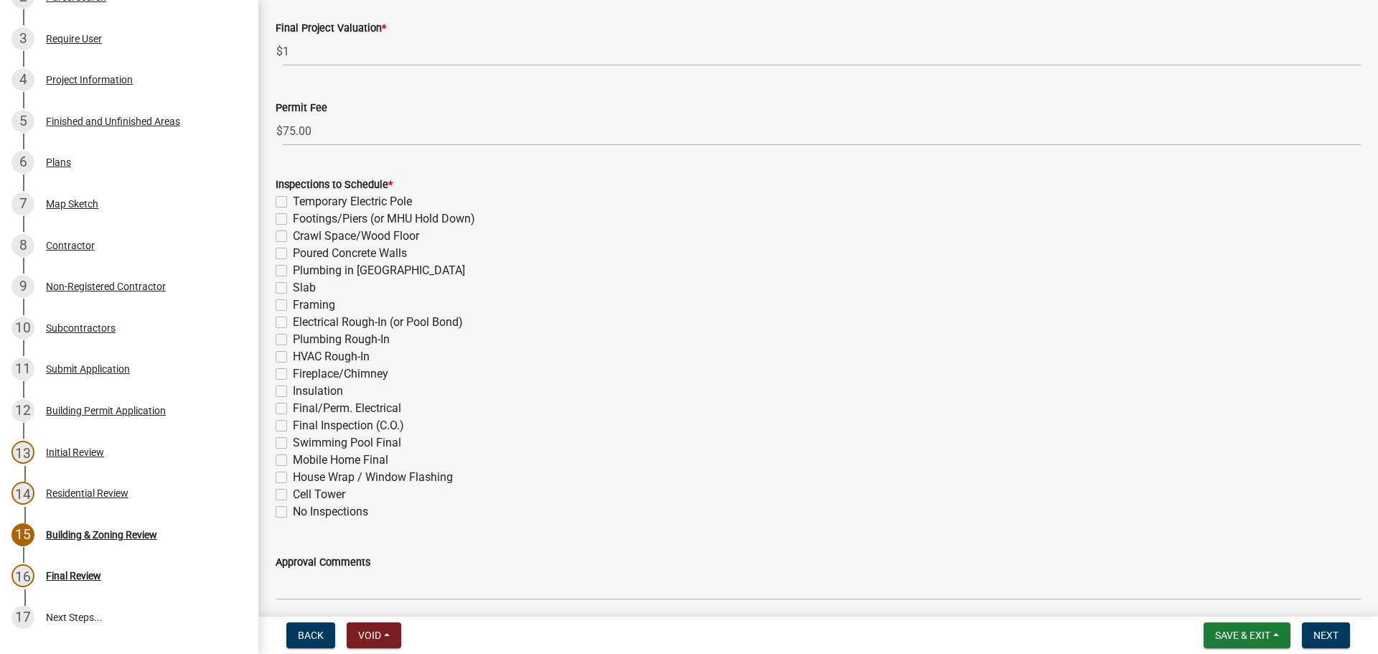
scroll to position [470, 0]
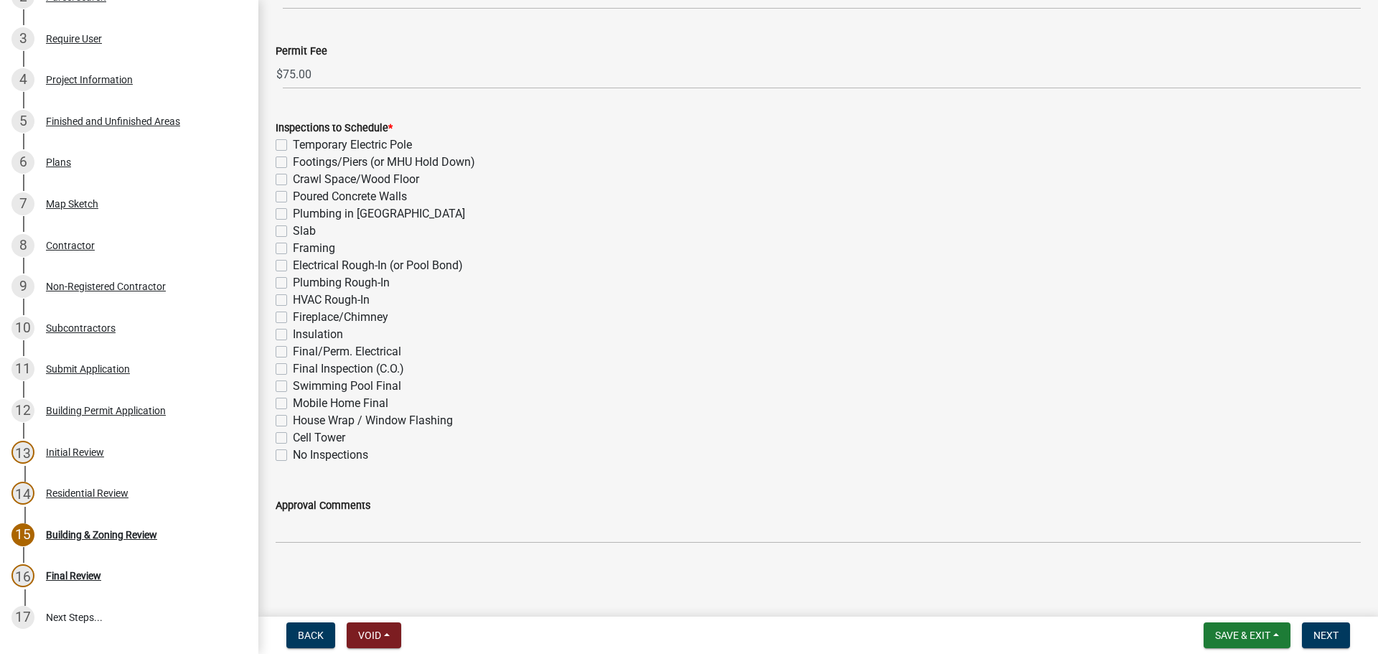
click at [293, 347] on label "Final/Perm. Electrical" at bounding box center [347, 351] width 108 height 17
click at [293, 347] on input "Final/Perm. Electrical" at bounding box center [297, 347] width 9 height 9
checkbox input "true"
checkbox input "false"
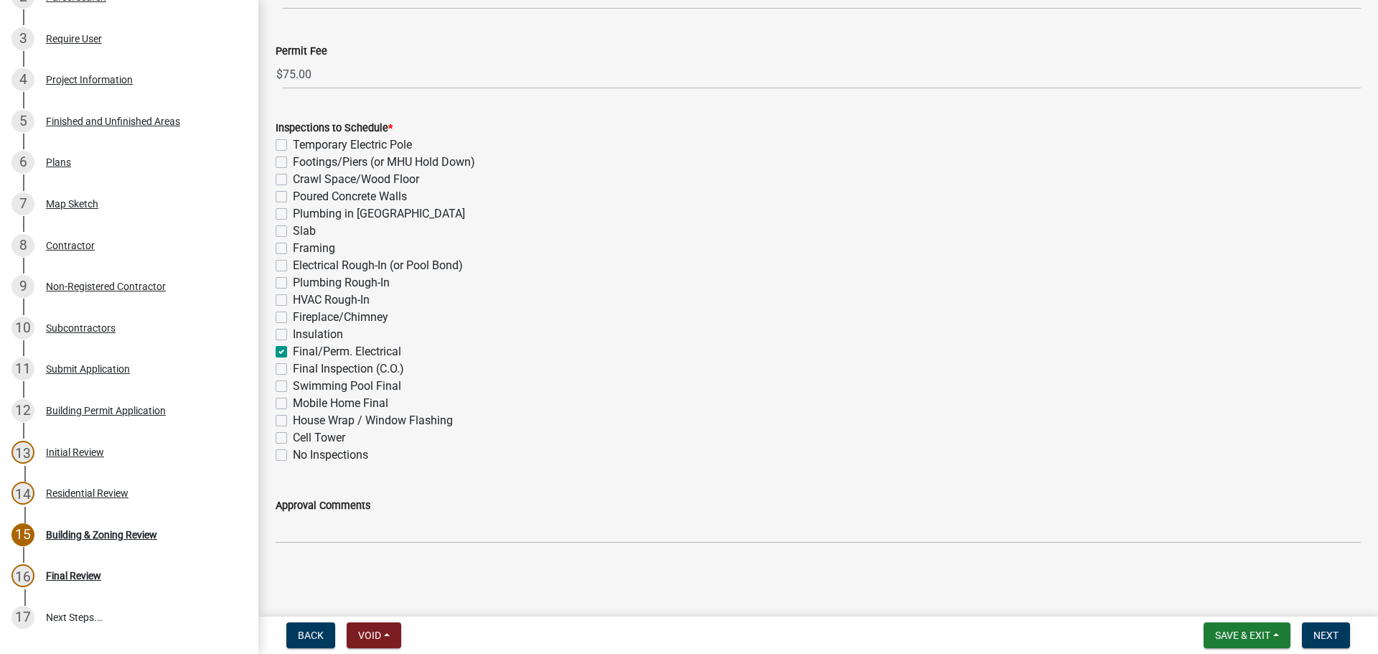
checkbox input "false"
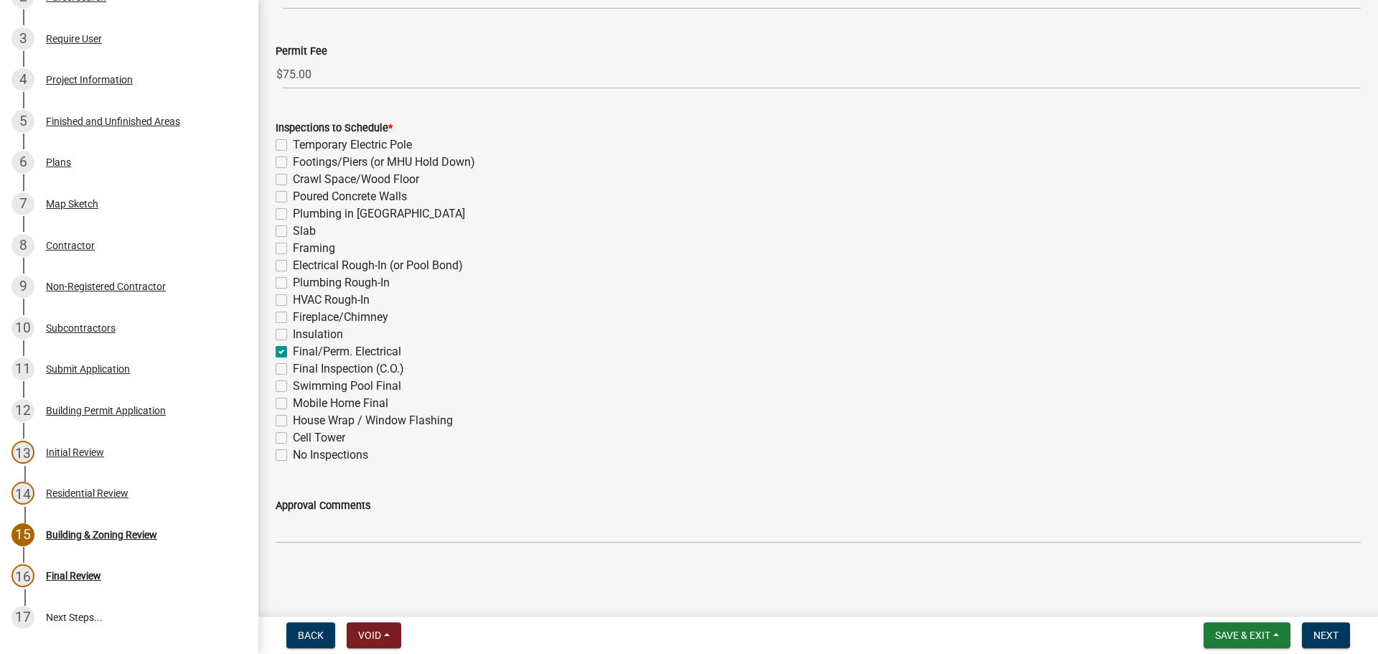
checkbox input "false"
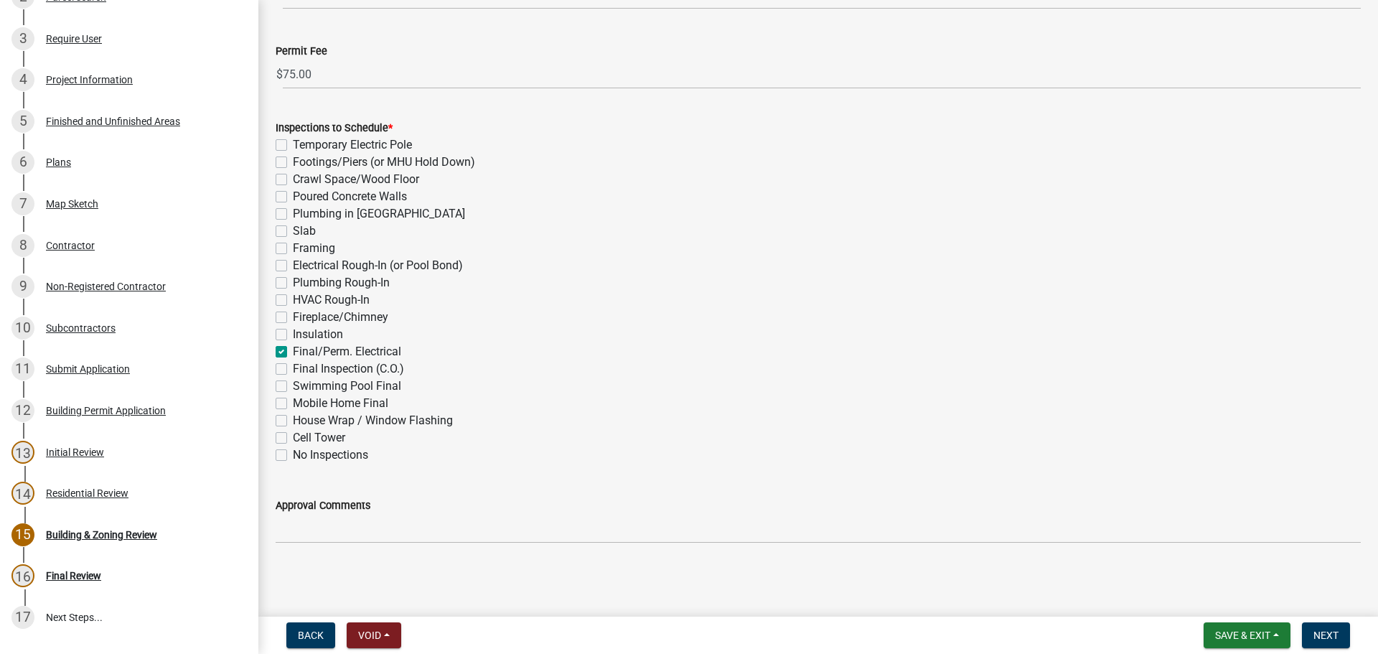
checkbox input "true"
checkbox input "false"
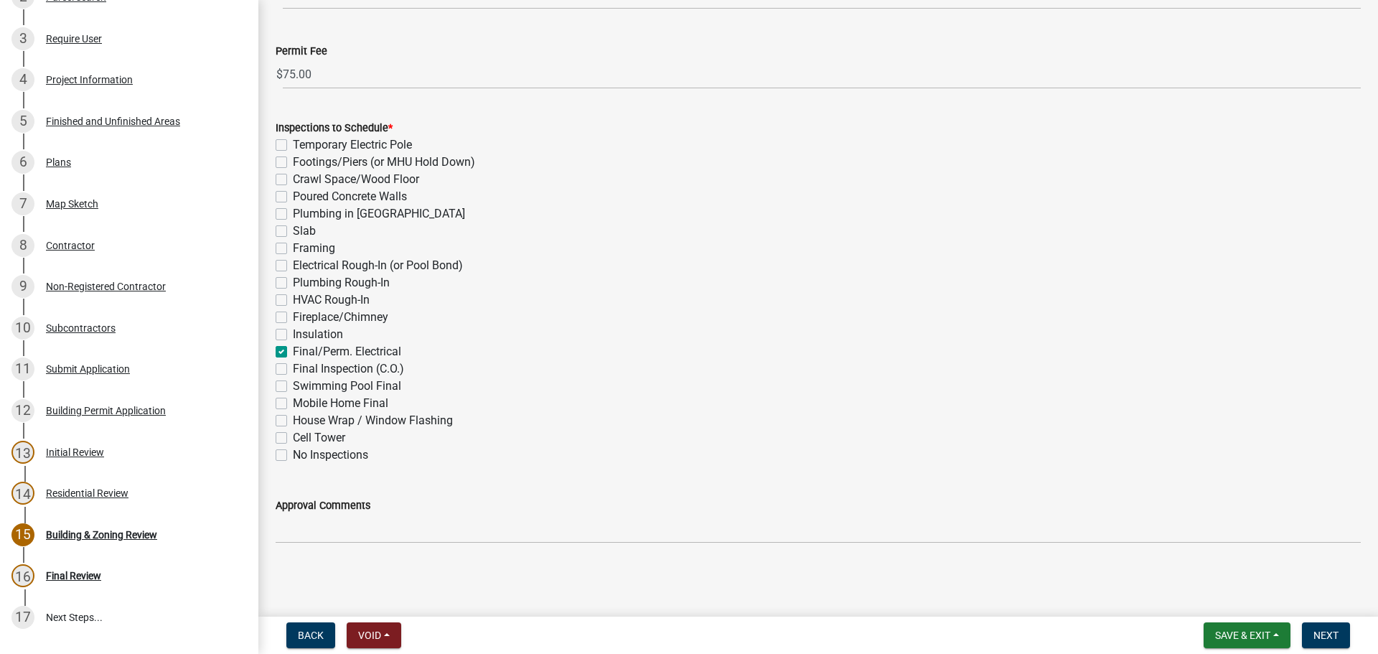
checkbox input "false"
click at [1317, 639] on span "Next" at bounding box center [1326, 635] width 25 height 11
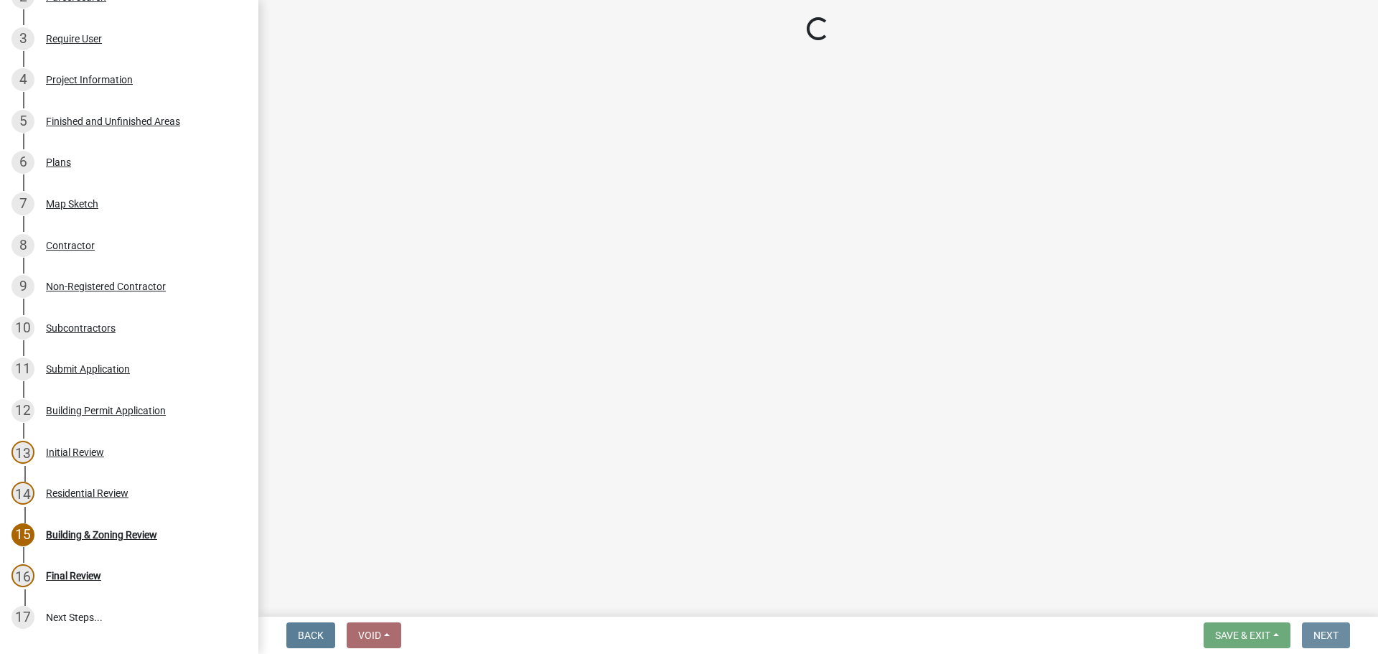
scroll to position [0, 0]
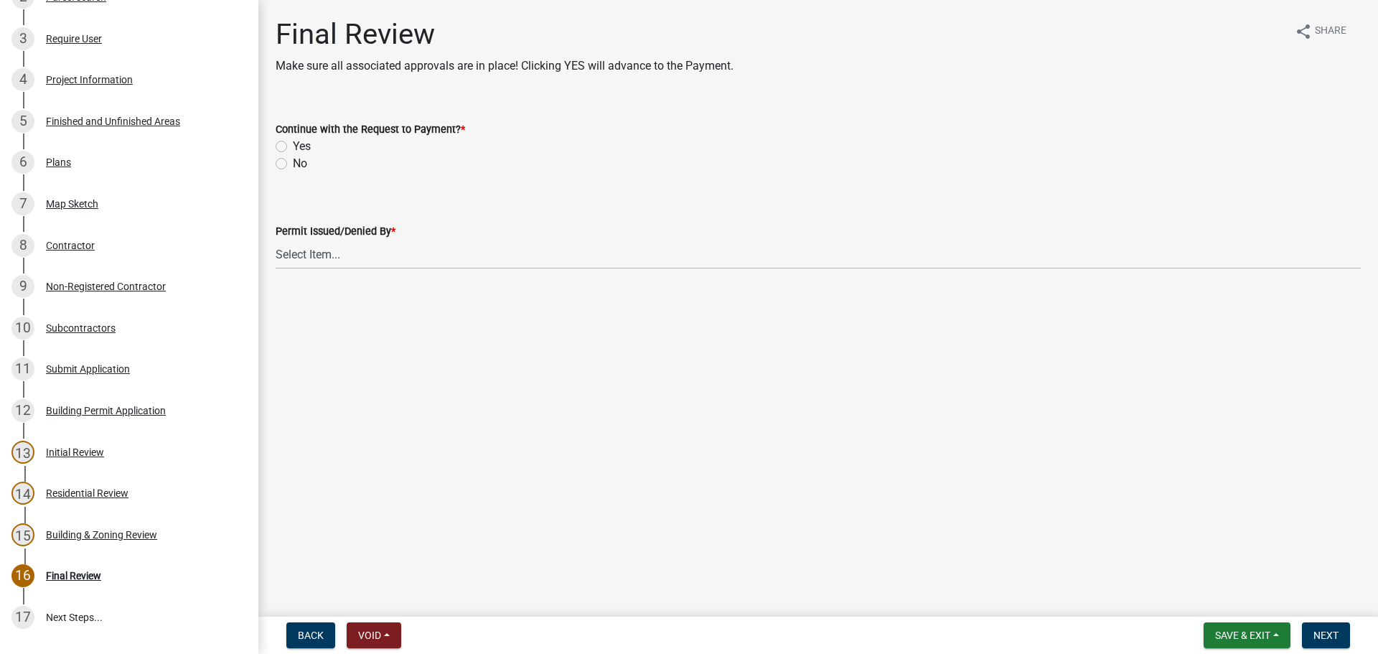
click at [293, 149] on label "Yes" at bounding box center [302, 146] width 18 height 17
click at [293, 147] on input "Yes" at bounding box center [297, 142] width 9 height 9
radio input "true"
click at [329, 251] on select "Select Item... Douglas Richardson James Lorimer Thrailkill Jr Keanua Patterson …" at bounding box center [818, 254] width 1085 height 29
click at [276, 240] on select "Select Item... Douglas Richardson James Lorimer Thrailkill Jr Keanua Patterson …" at bounding box center [818, 254] width 1085 height 29
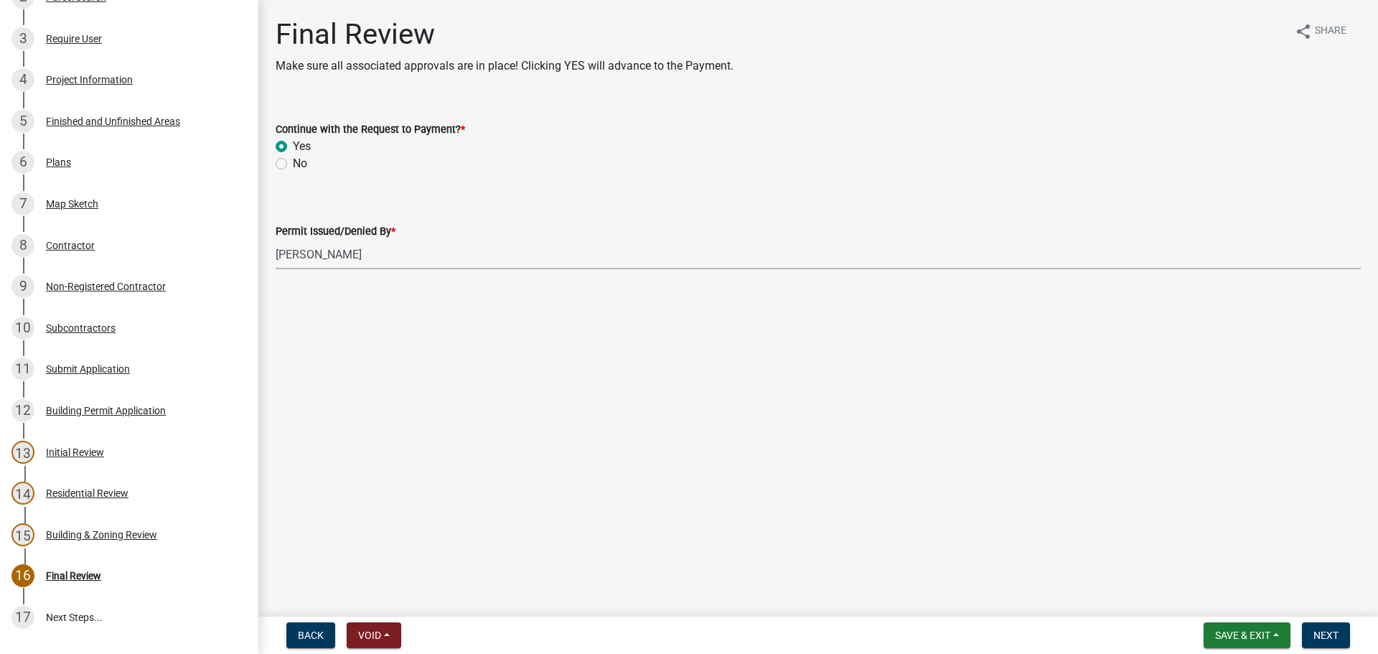
select select "d688b2a4-394c-4e7e-bf27-4f07b97f5404"
click at [1314, 632] on span "Next" at bounding box center [1326, 635] width 25 height 11
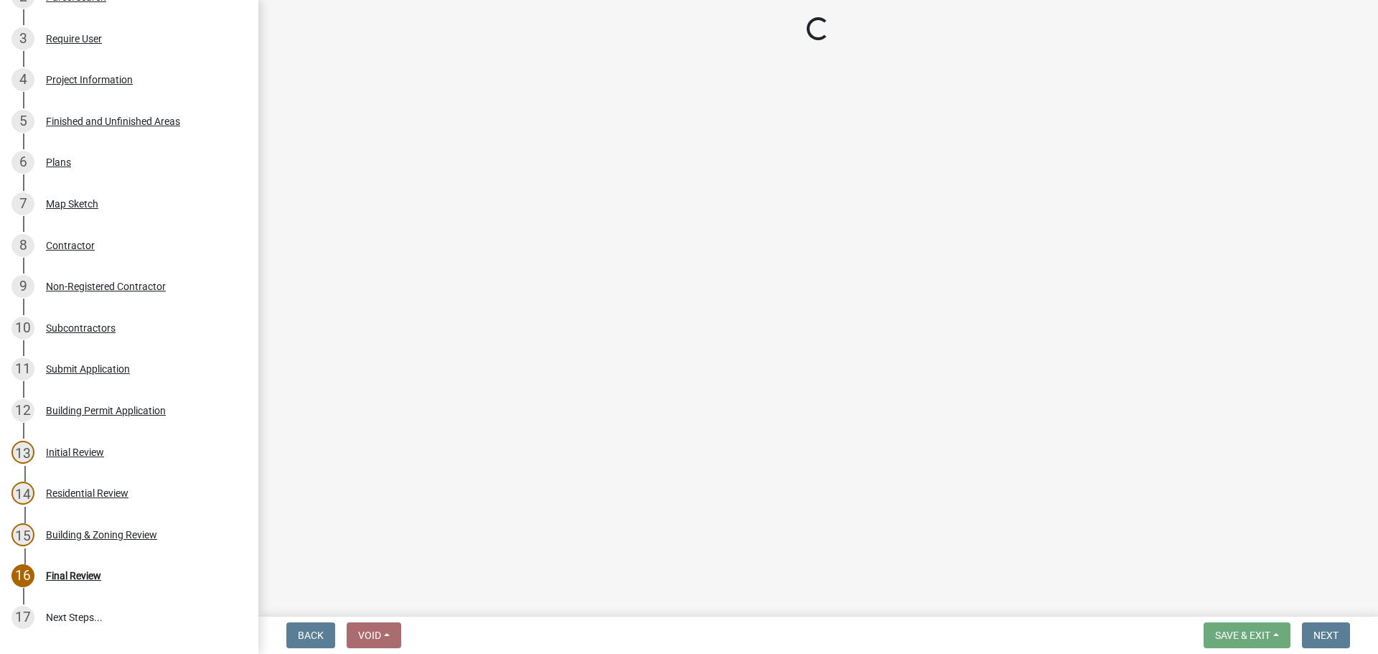
select select "3: 3"
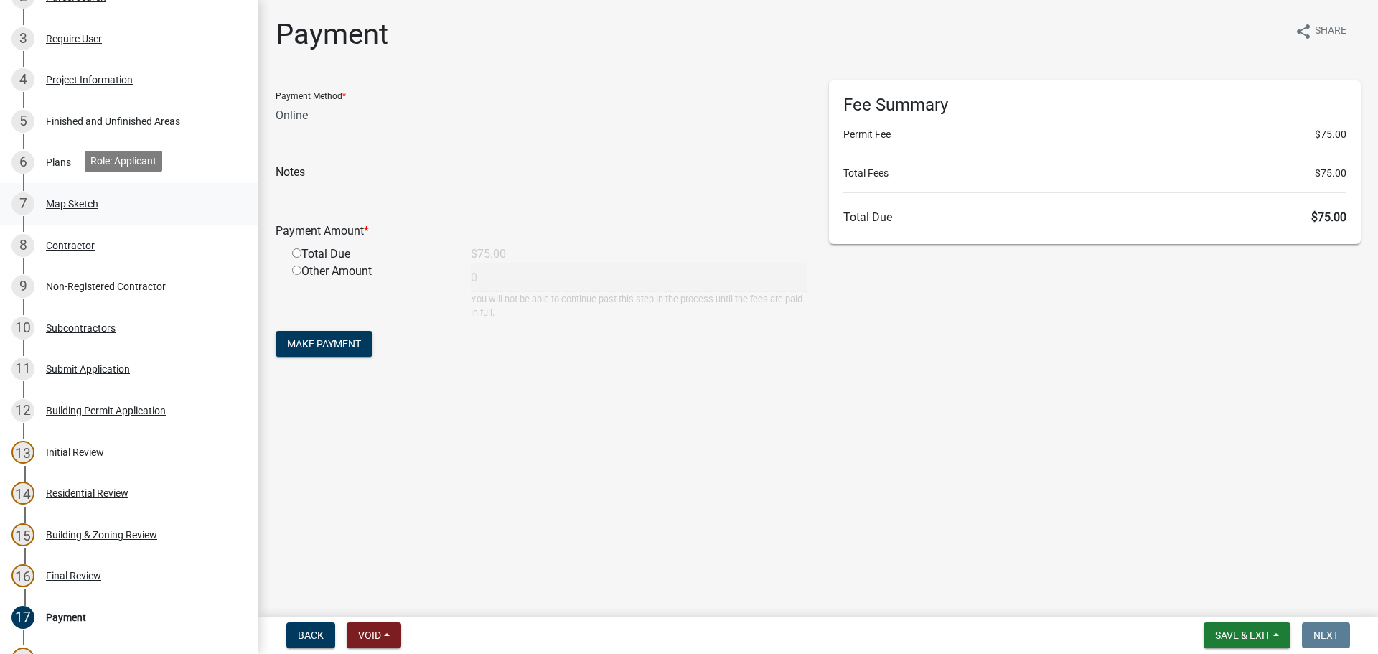
click at [92, 205] on div "Map Sketch" at bounding box center [72, 204] width 52 height 10
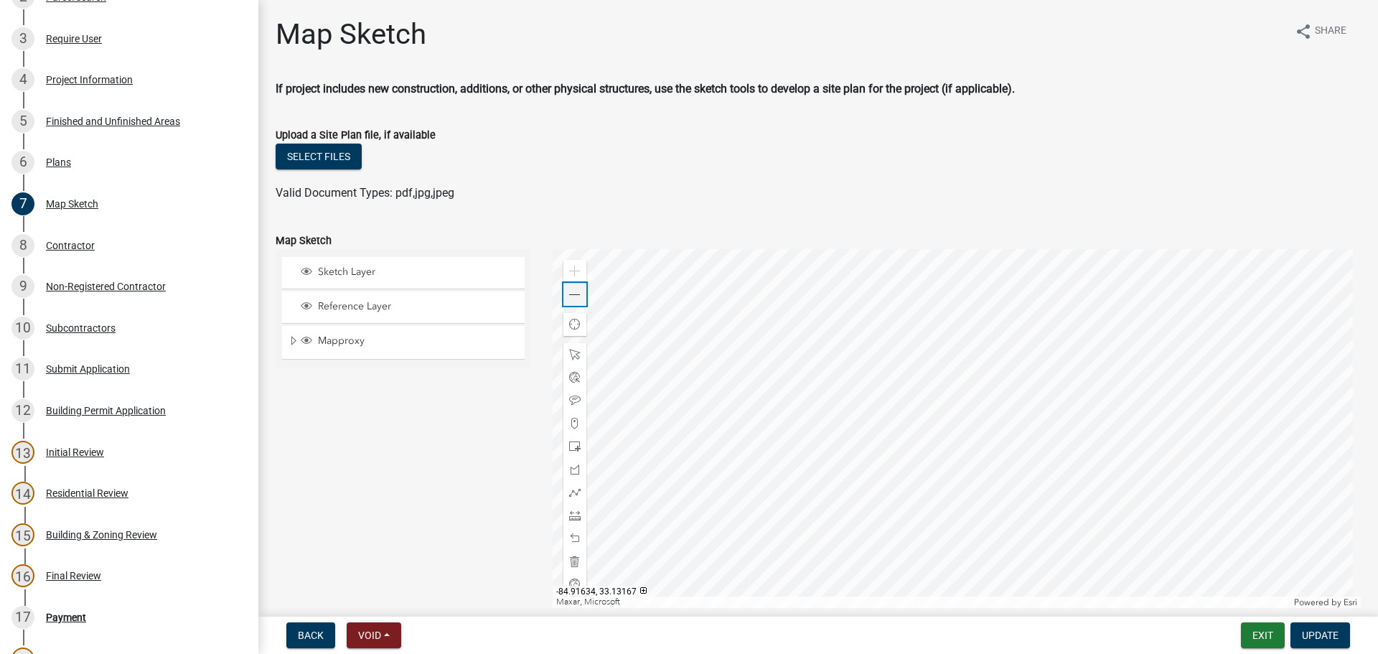
click at [573, 299] on span at bounding box center [574, 294] width 11 height 11
click at [574, 299] on span at bounding box center [574, 294] width 11 height 11
click at [575, 299] on span at bounding box center [574, 294] width 11 height 11
